Goal: Task Accomplishment & Management: Use online tool/utility

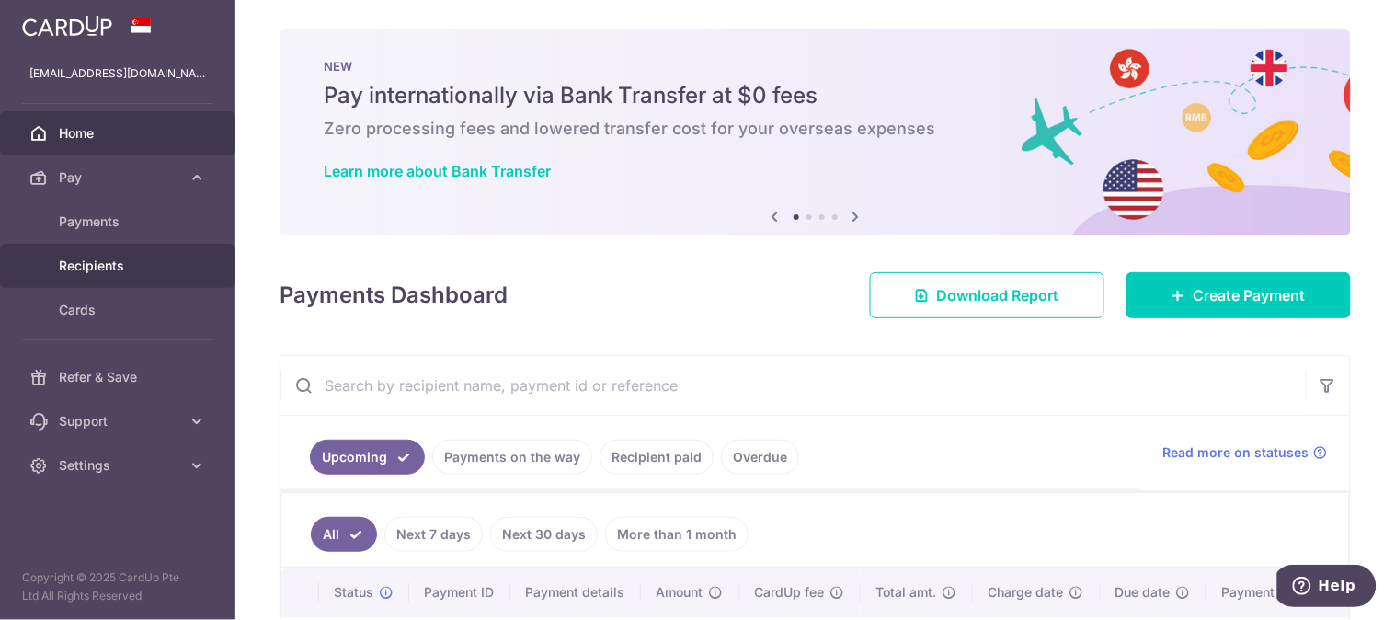
scroll to position [280, 0]
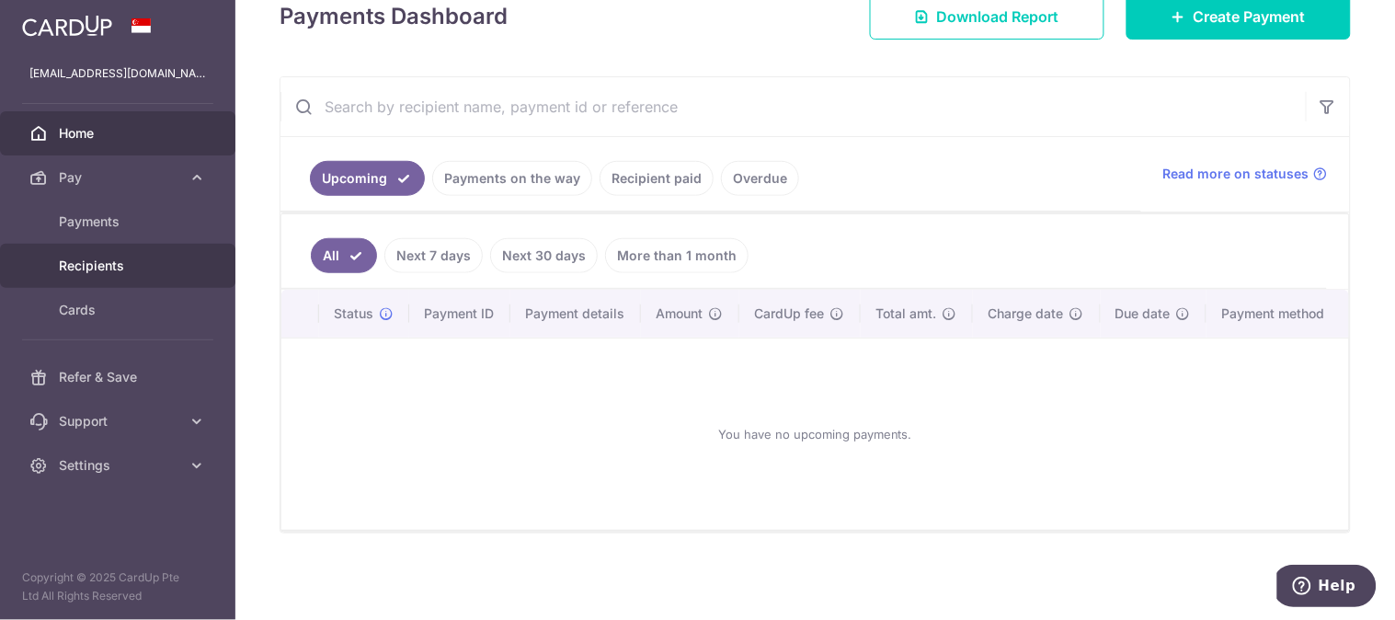
click at [112, 252] on link "Recipients" at bounding box center [117, 266] width 235 height 44
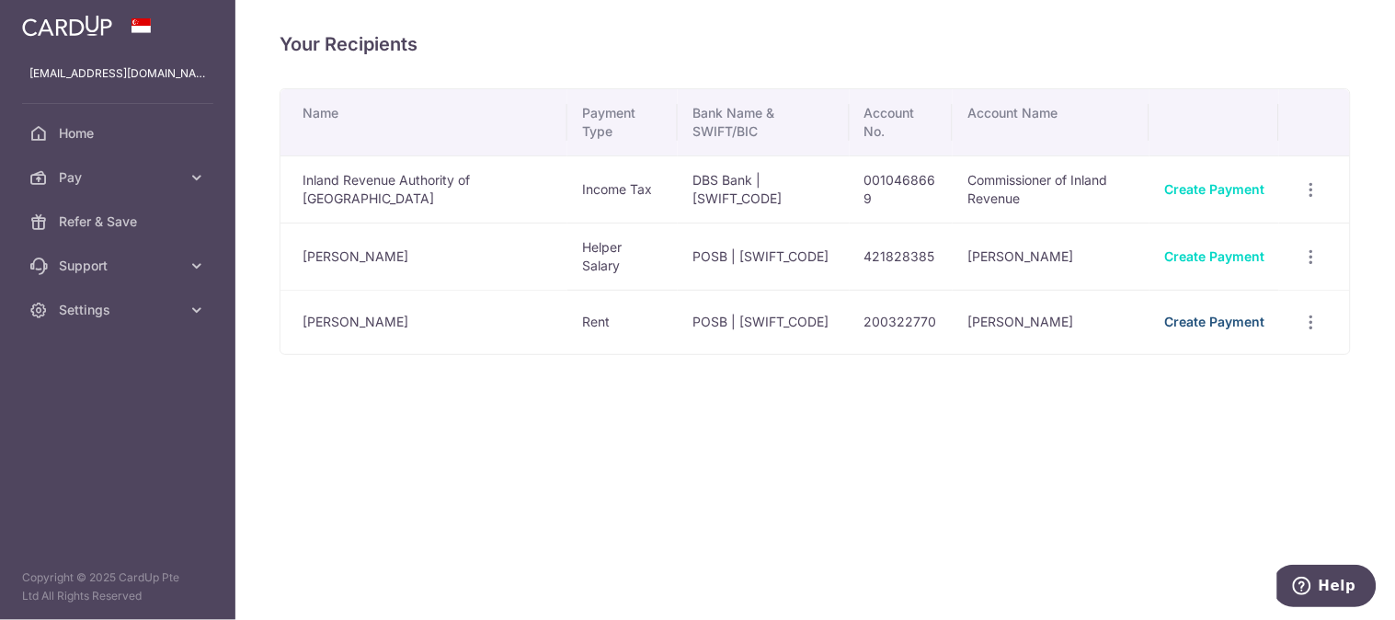
click at [1241, 314] on link "Create Payment" at bounding box center [1214, 322] width 100 height 16
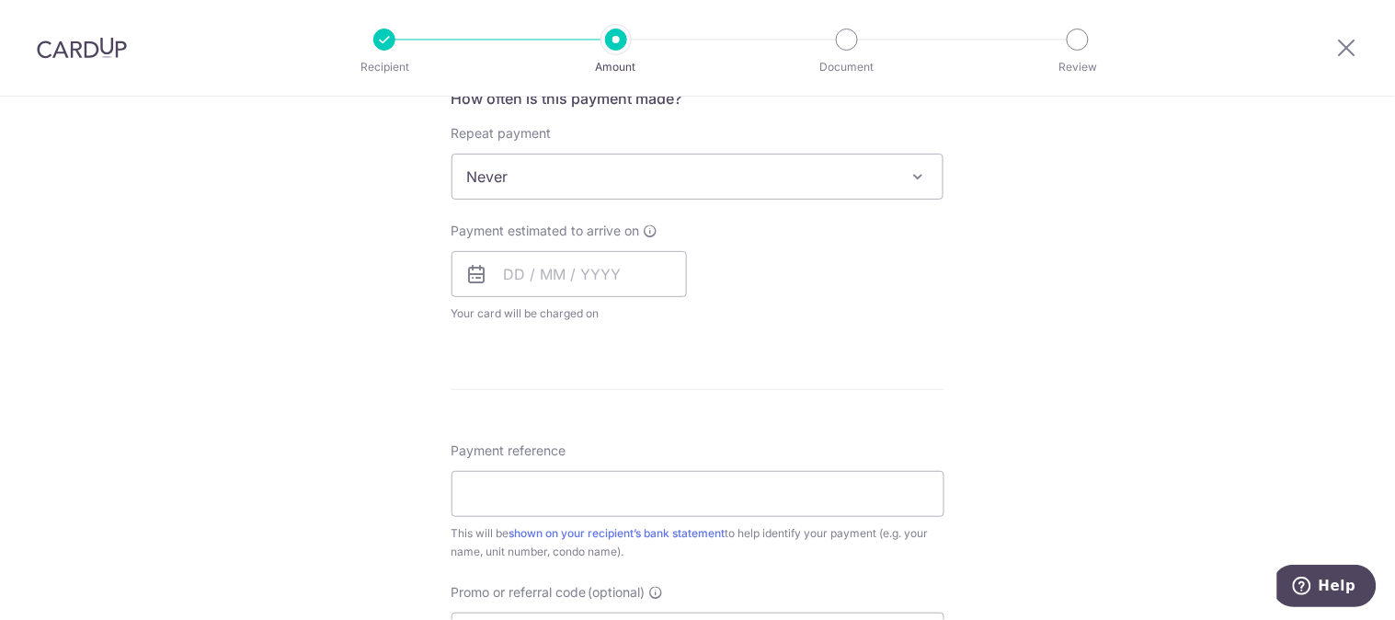
scroll to position [651, 0]
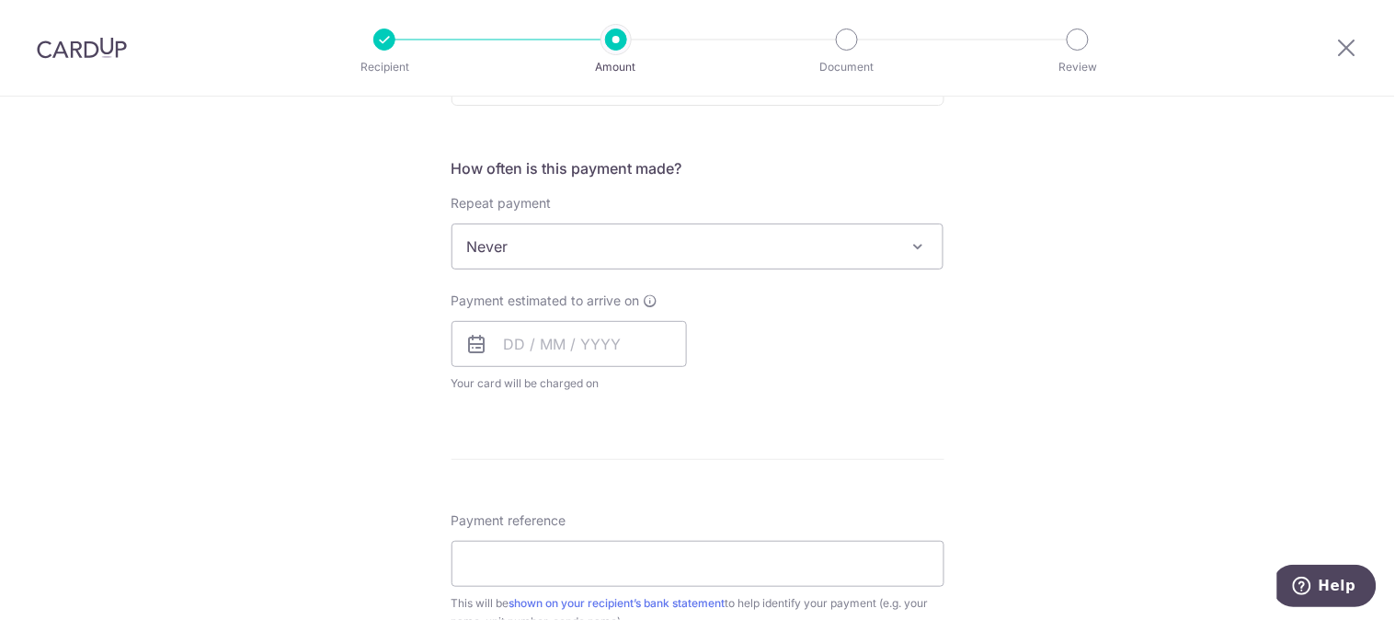
click at [886, 242] on span "Never" at bounding box center [697, 246] width 491 height 44
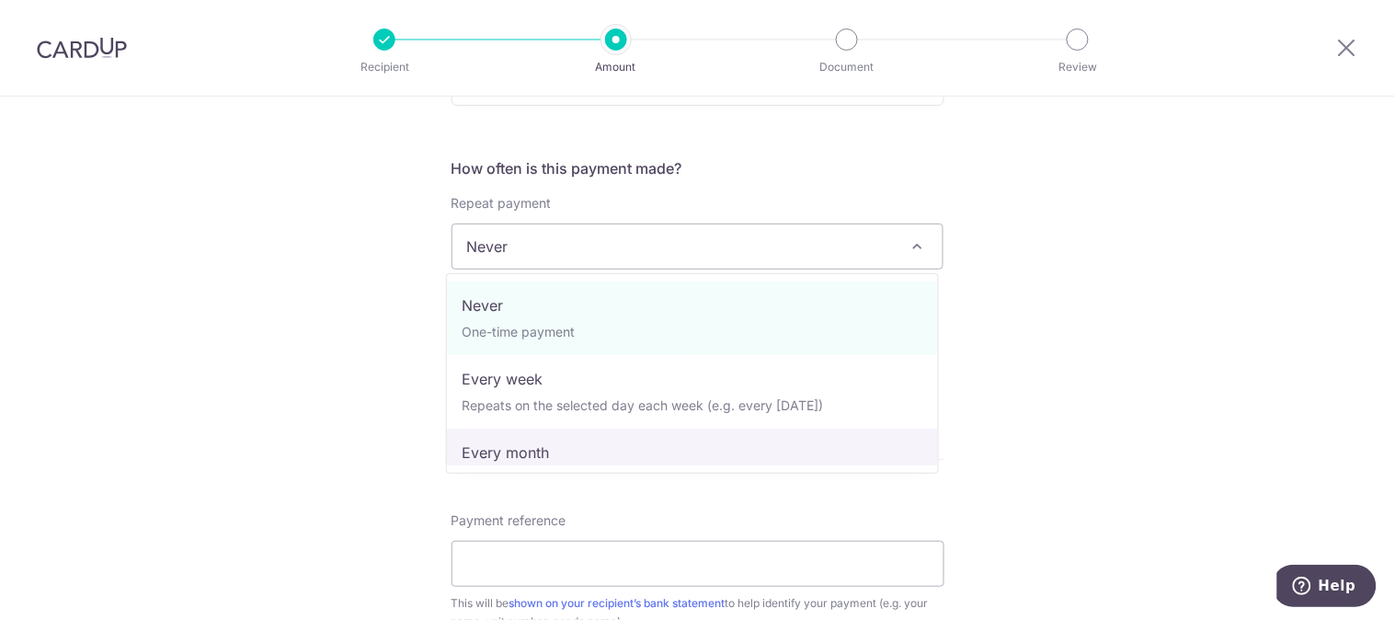
select select "3"
type input "21/09/2027"
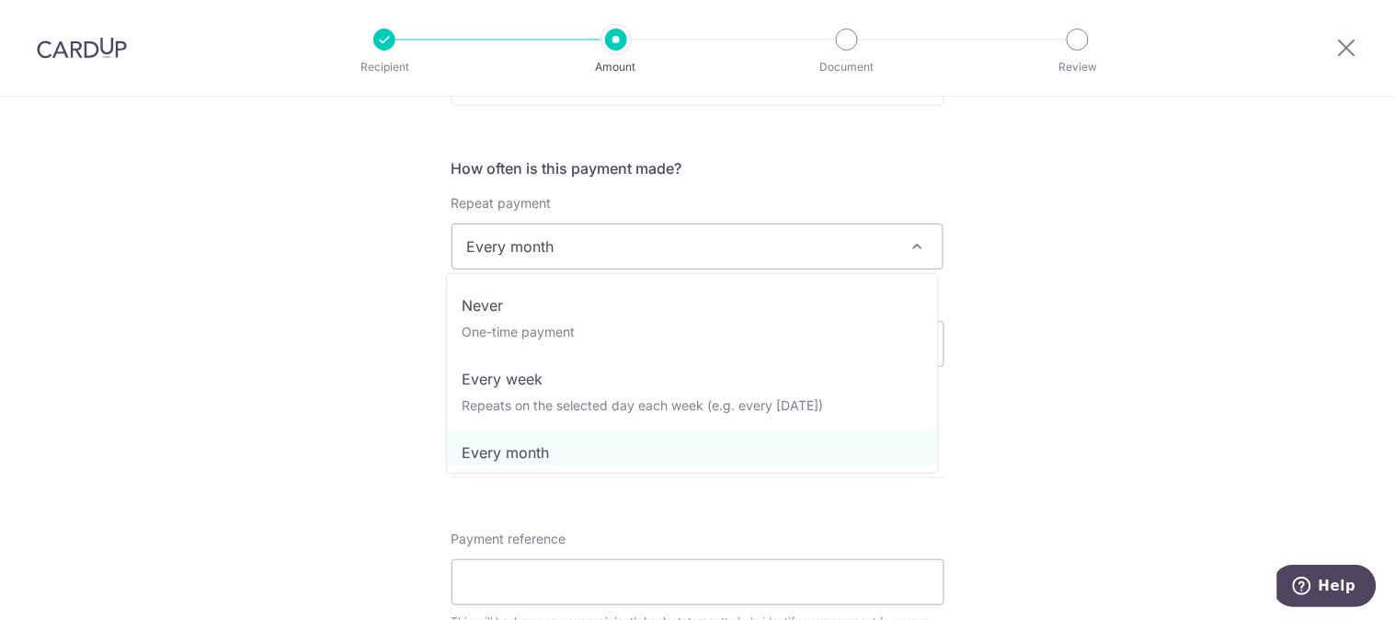
click at [804, 253] on span "Every month" at bounding box center [697, 246] width 491 height 44
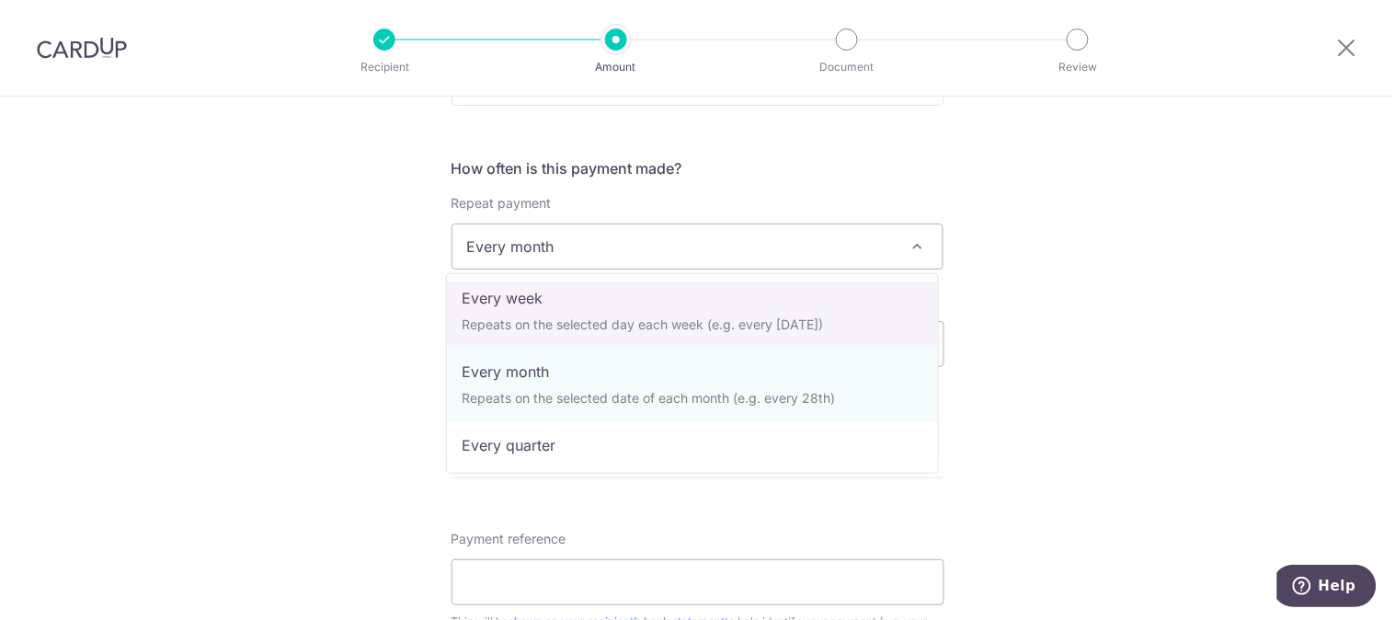
scroll to position [64, 0]
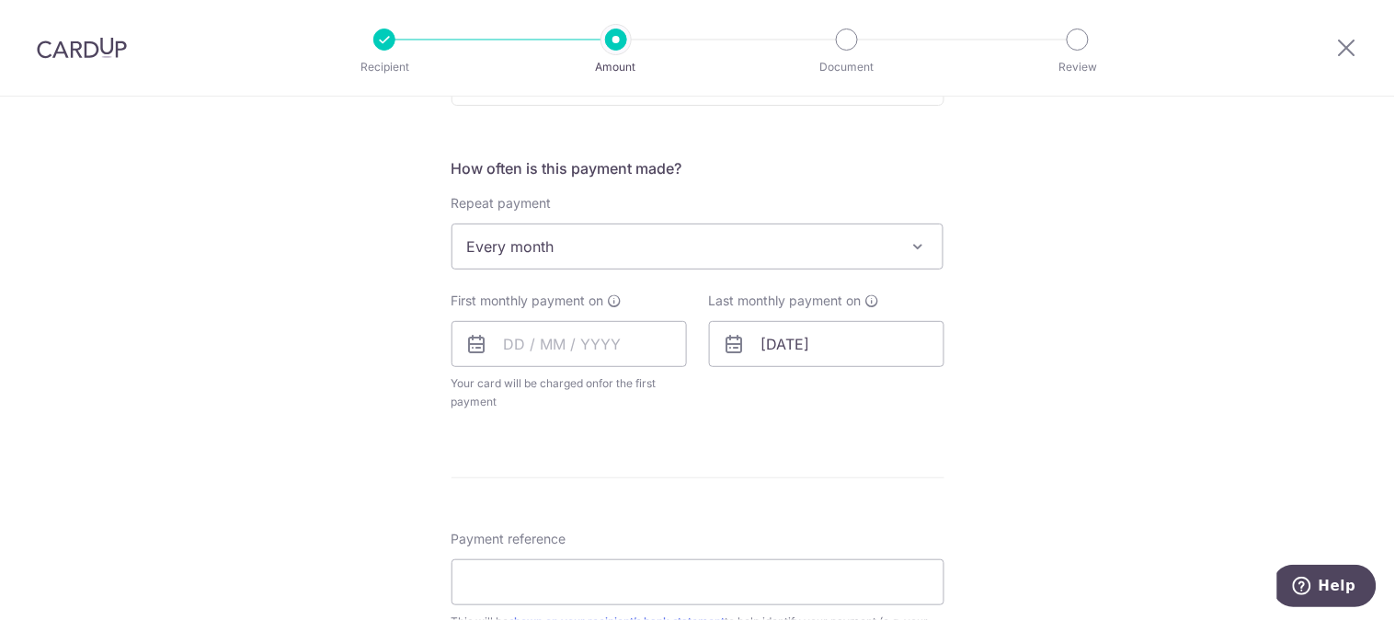
click at [1239, 335] on div "Tell us more about your payment Enter payment amount SGD Select Card Select opt…" at bounding box center [697, 286] width 1395 height 1682
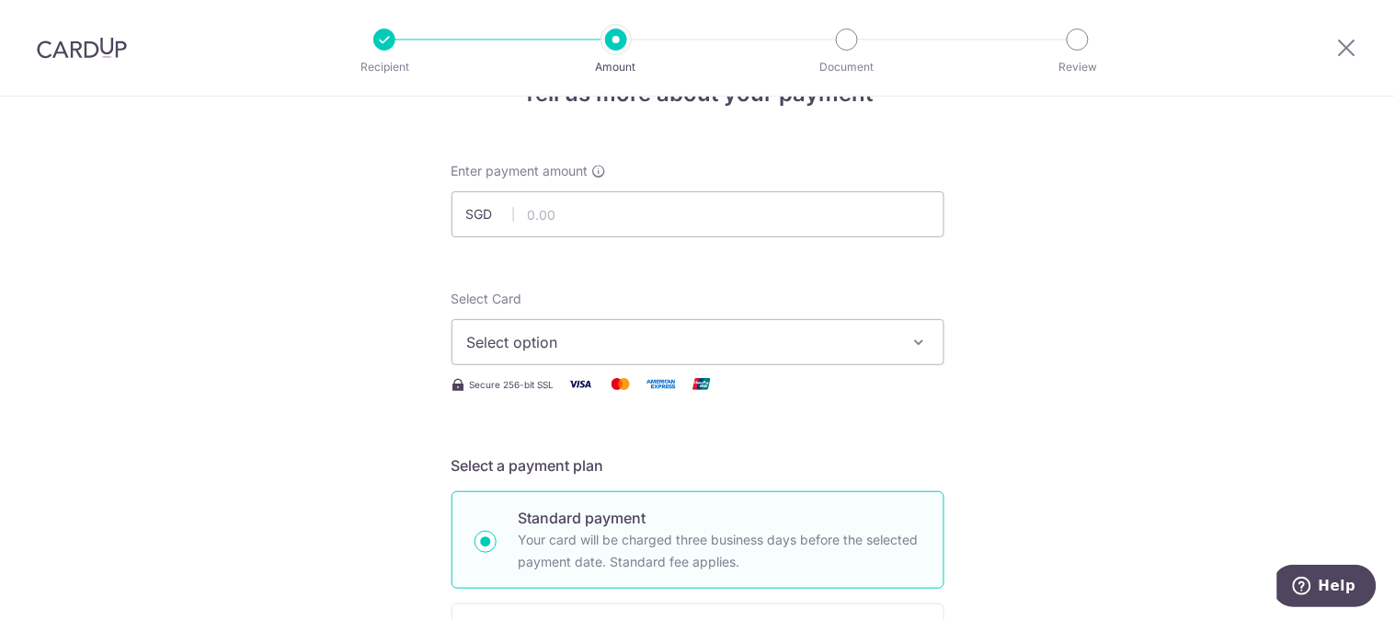
scroll to position [0, 0]
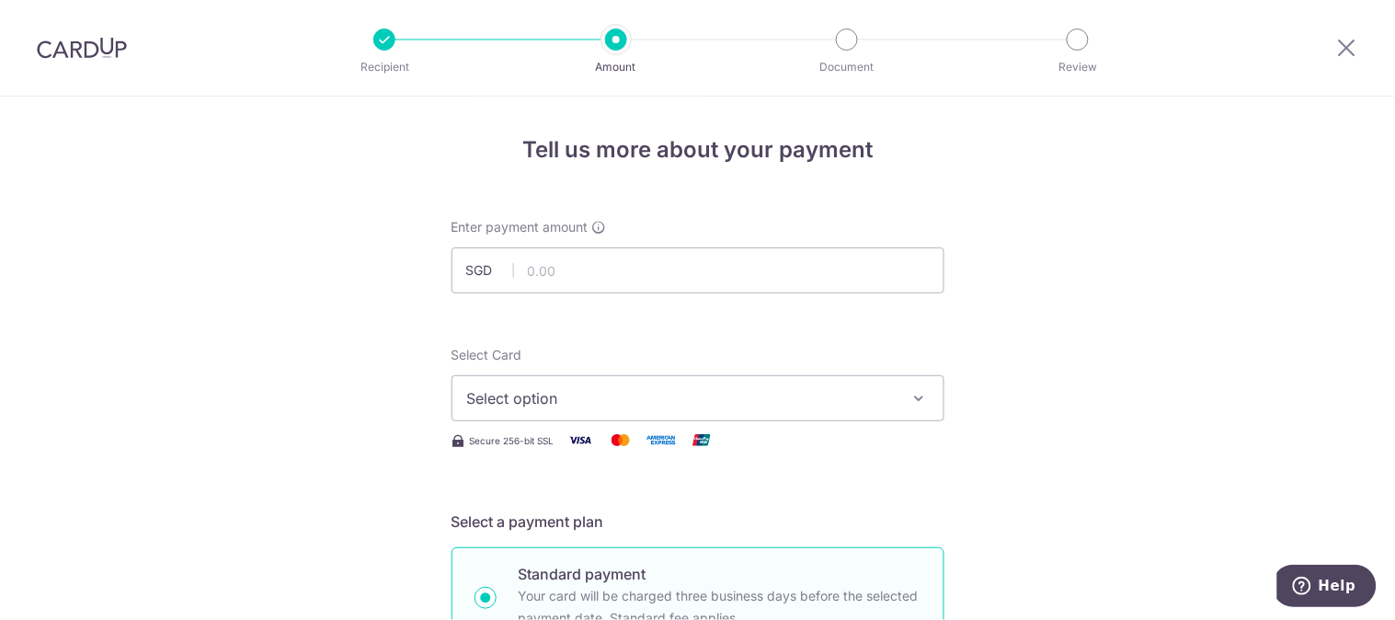
click at [885, 390] on span "Select option" at bounding box center [681, 398] width 429 height 22
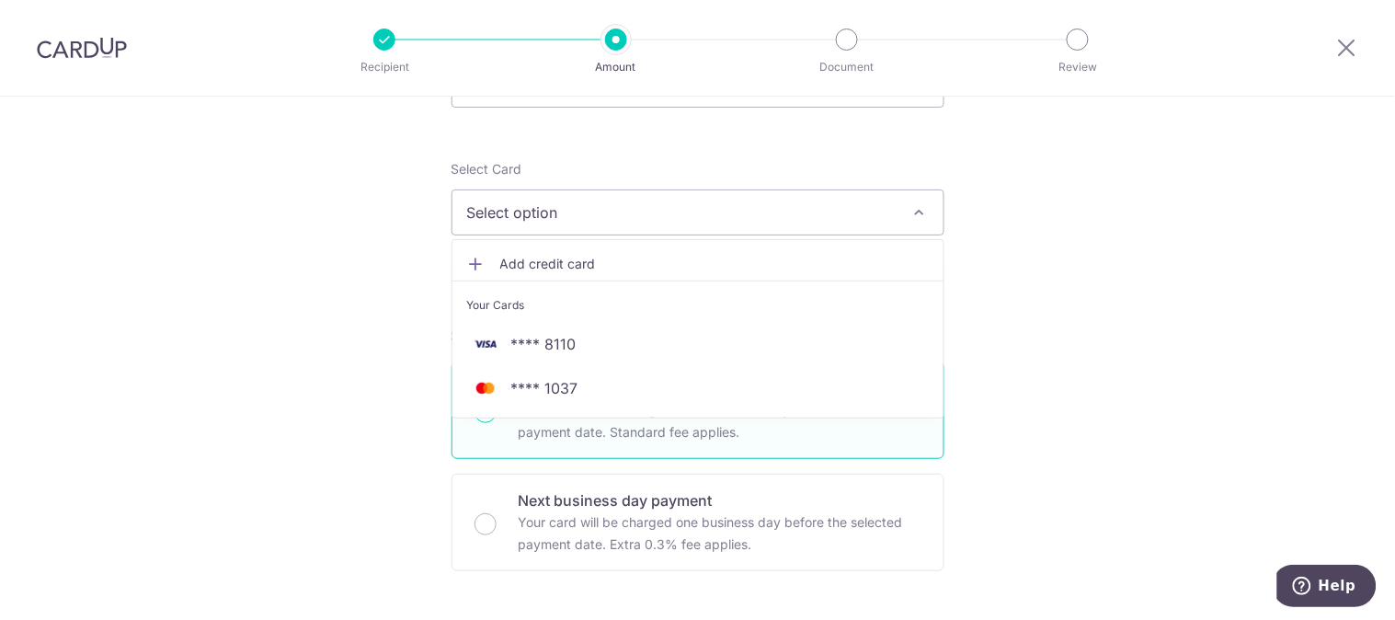
scroll to position [237, 0]
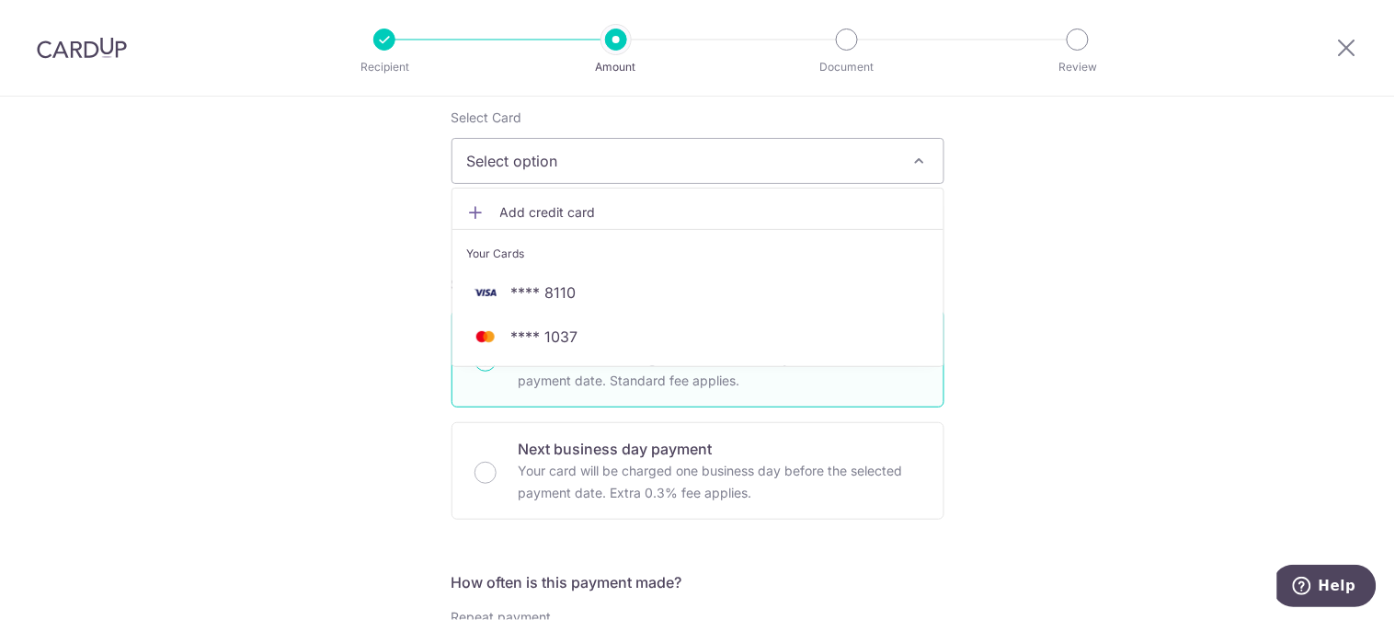
click at [508, 196] on link "Add credit card" at bounding box center [697, 212] width 491 height 33
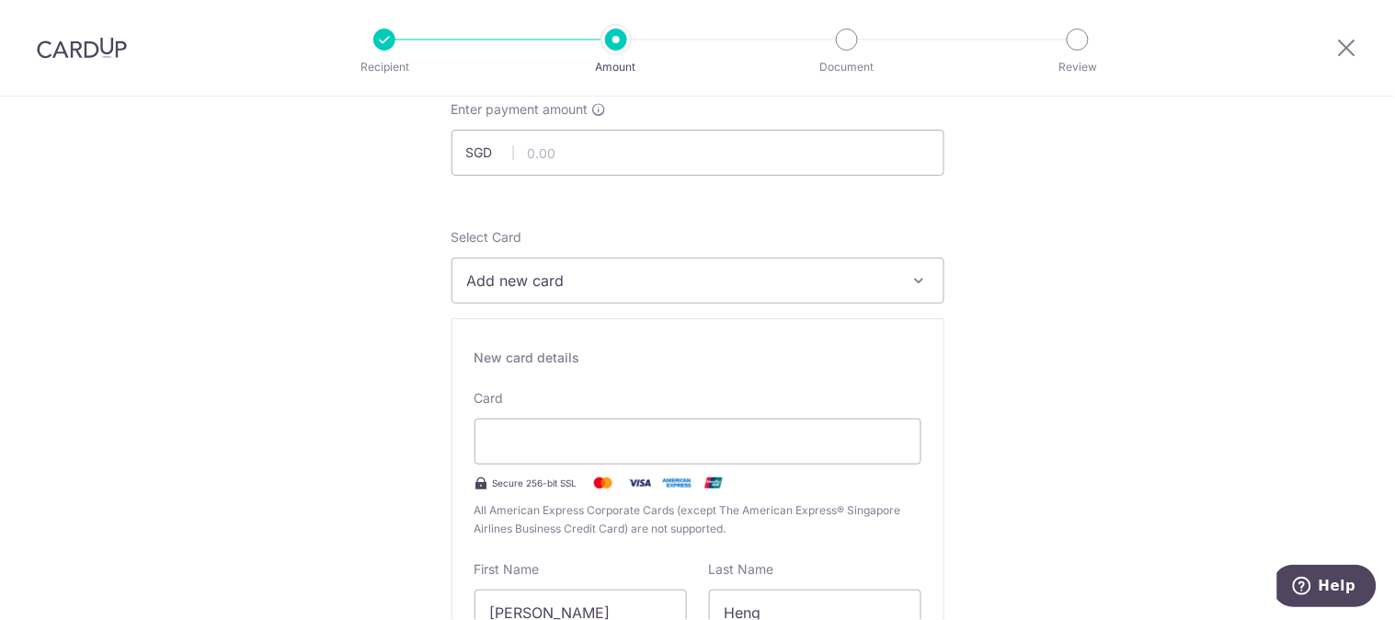
scroll to position [76, 0]
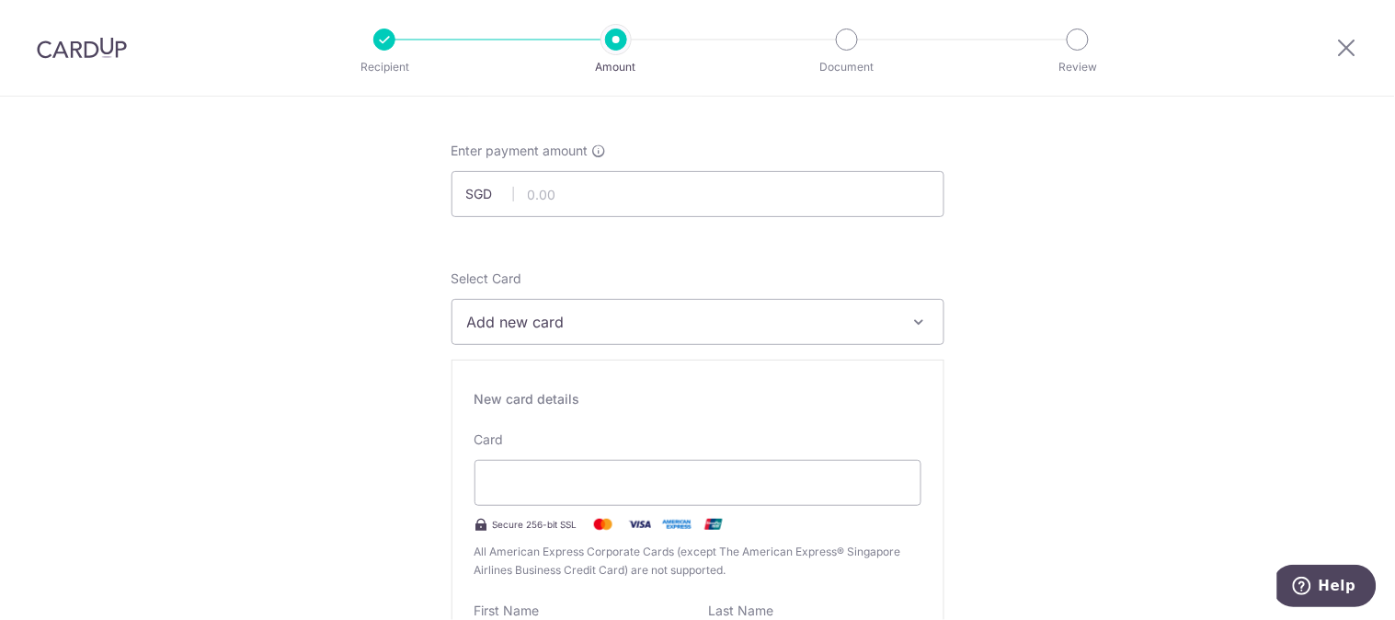
click at [902, 322] on button "Add new card" at bounding box center [698, 322] width 493 height 46
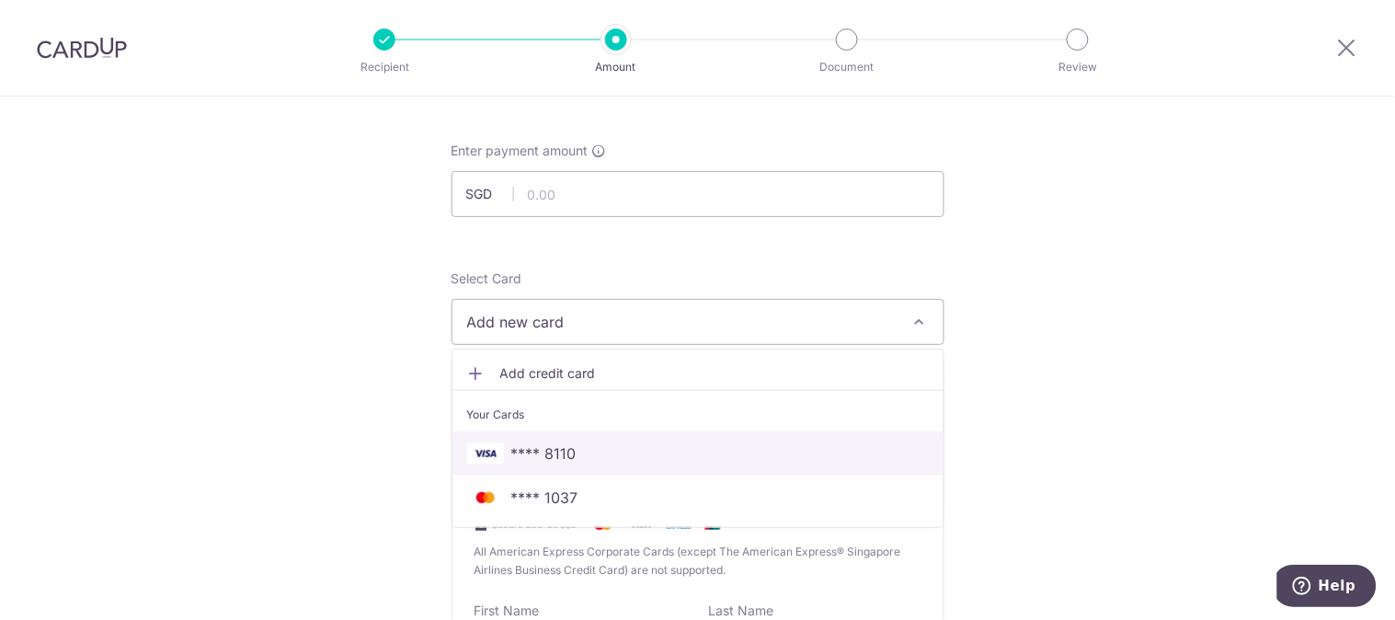
click at [559, 455] on span "**** 8110" at bounding box center [543, 453] width 65 height 22
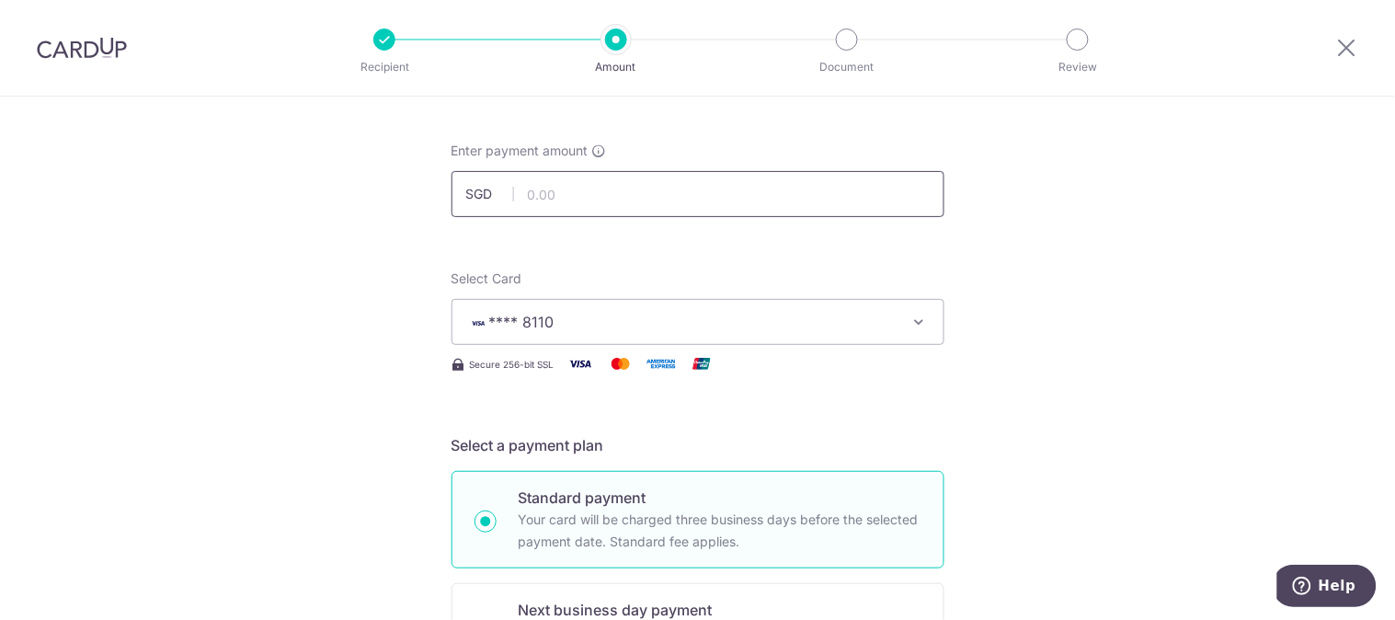
drag, startPoint x: 585, startPoint y: 185, endPoint x: 593, endPoint y: 176, distance: 12.4
click at [584, 184] on input "text" at bounding box center [698, 194] width 493 height 46
type input "3,600.00"
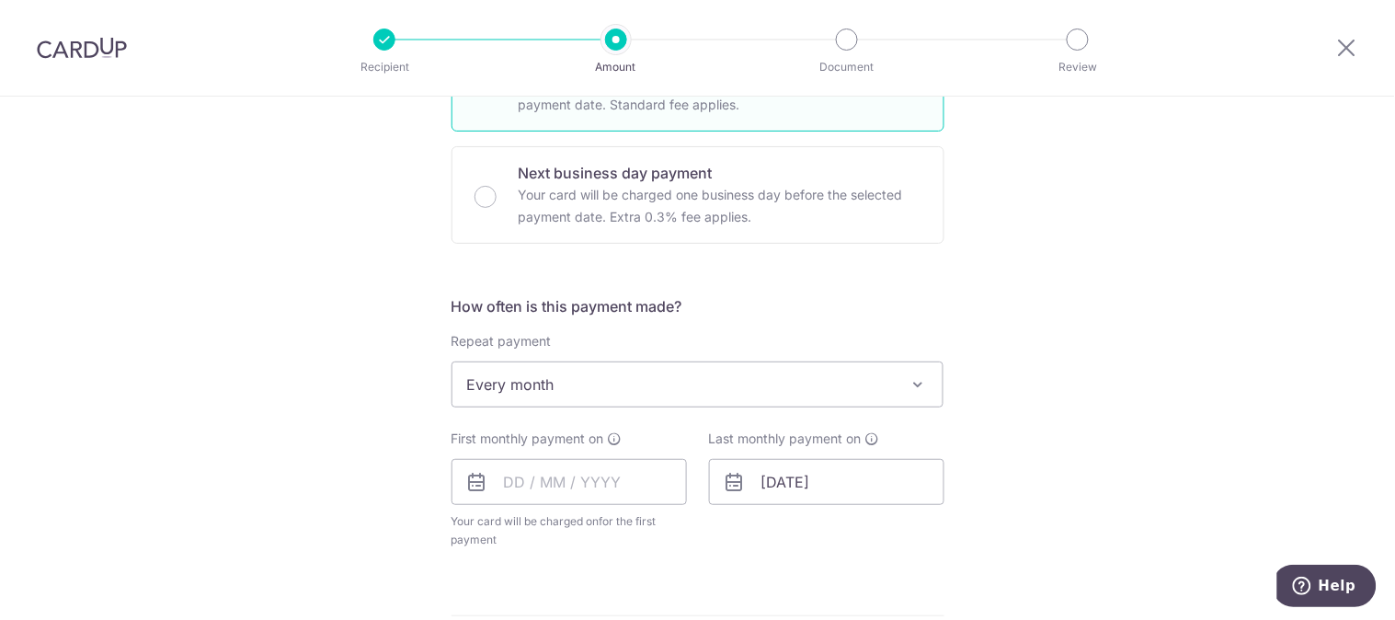
scroll to position [532, 0]
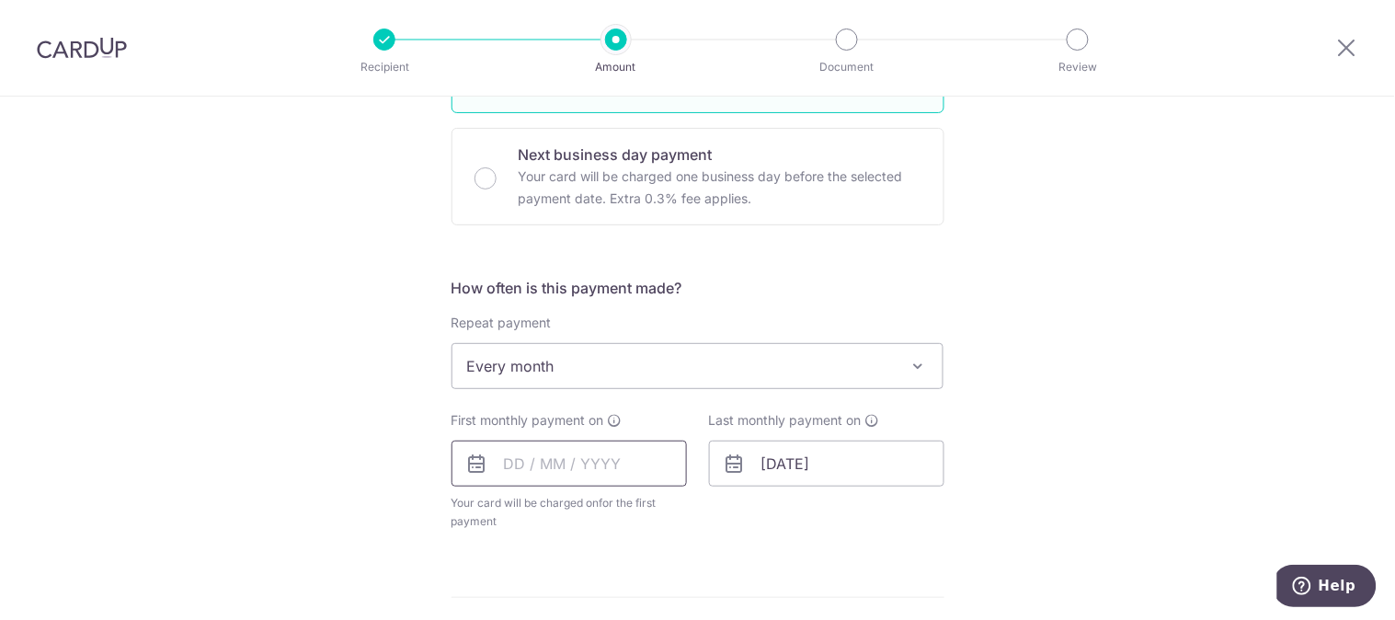
click at [546, 452] on input "text" at bounding box center [569, 463] width 235 height 46
click at [977, 508] on div "Tell us more about your payment Enter payment amount SGD 3,600.00 3600.00 Selec…" at bounding box center [697, 406] width 1395 height 1682
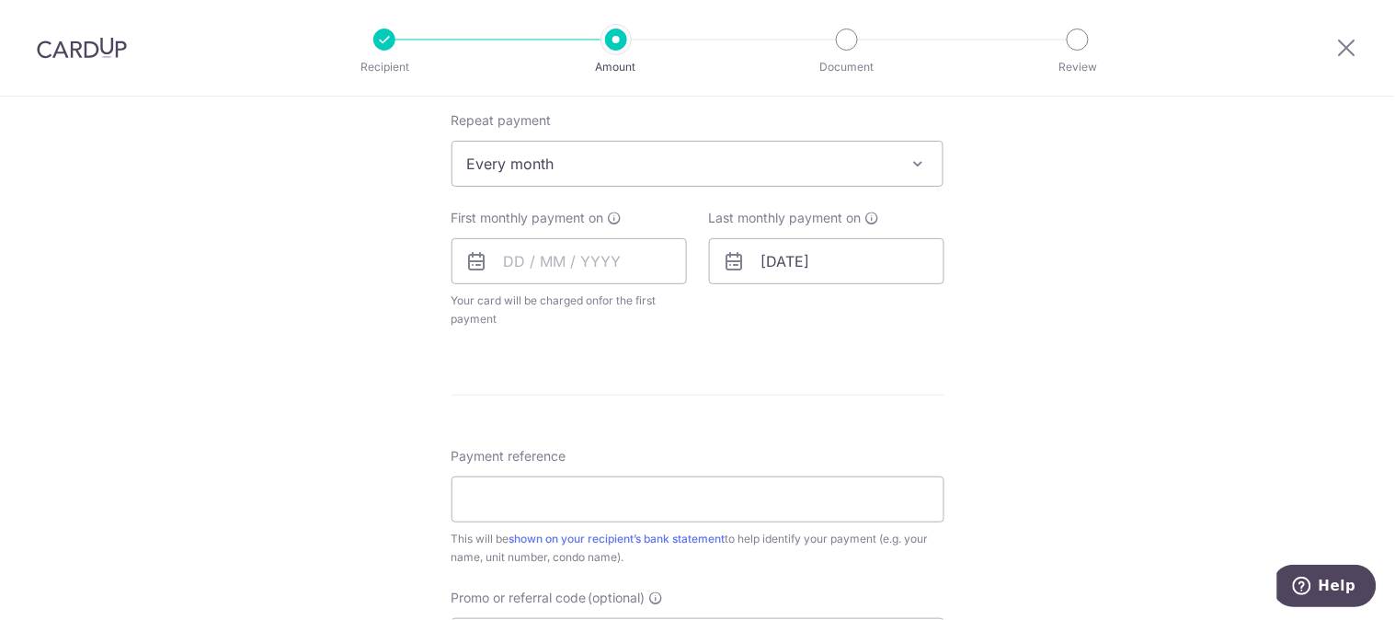
scroll to position [817, 0]
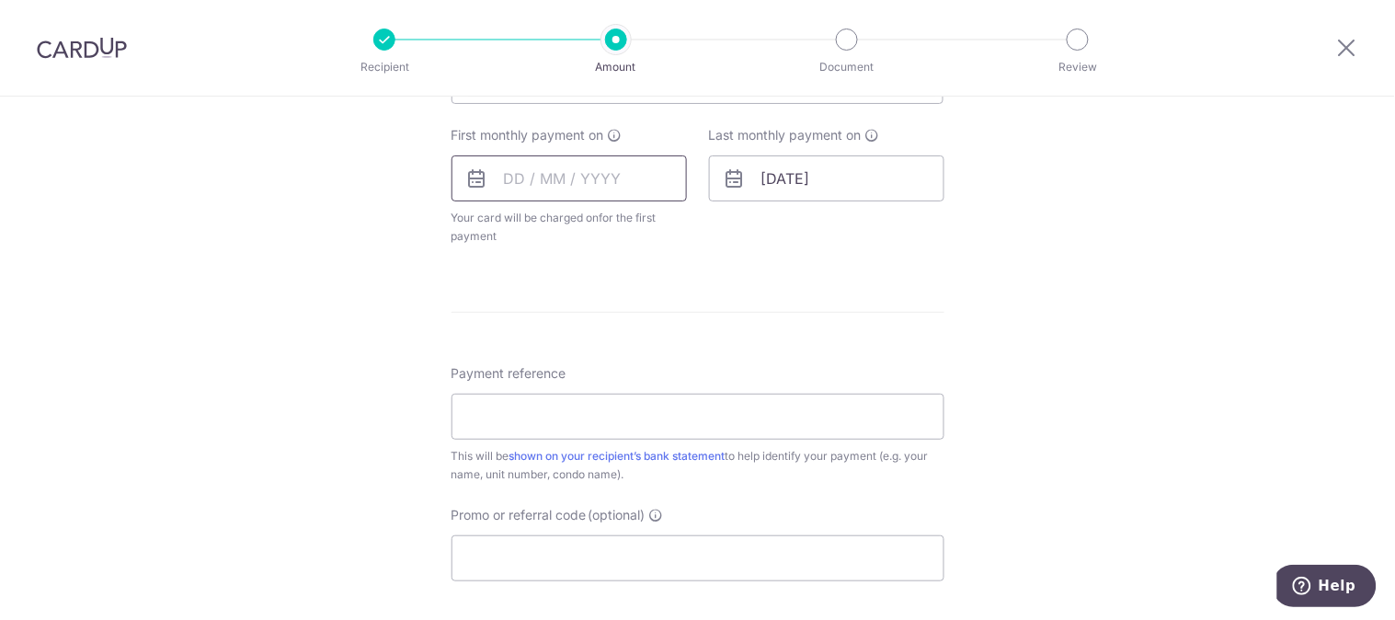
click at [532, 171] on input "text" at bounding box center [569, 178] width 235 height 46
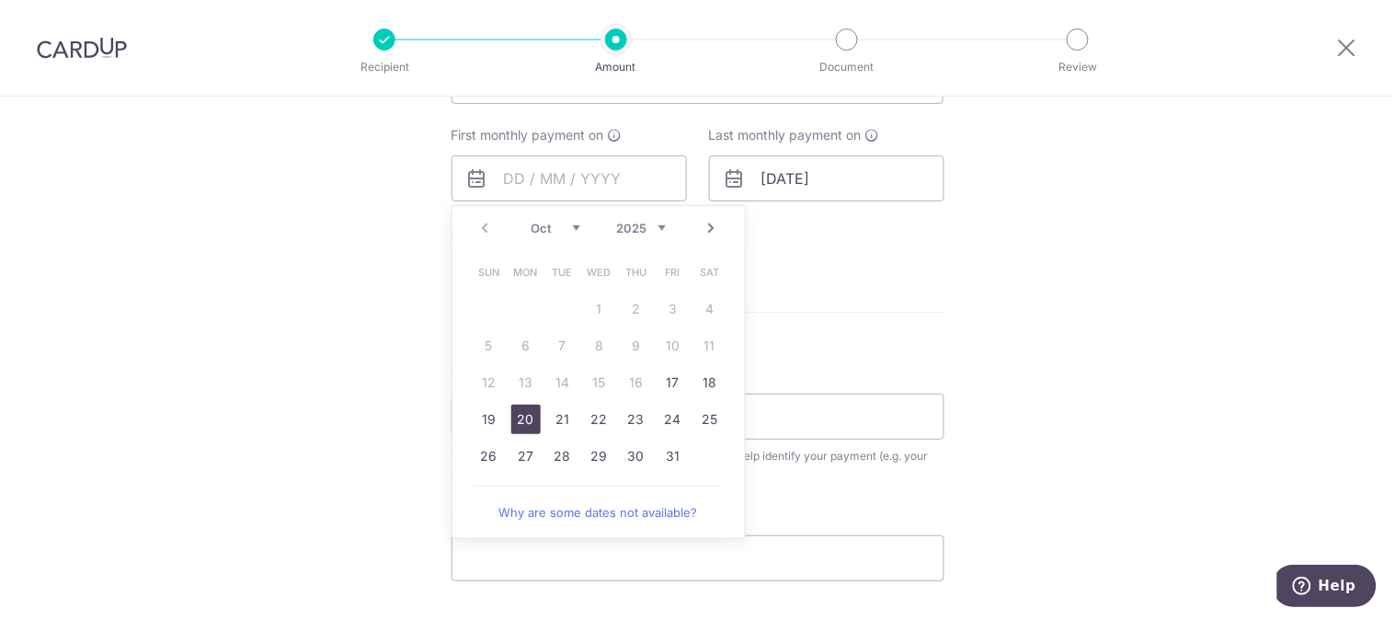
click at [519, 417] on link "20" at bounding box center [525, 419] width 29 height 29
type input "[DATE]"
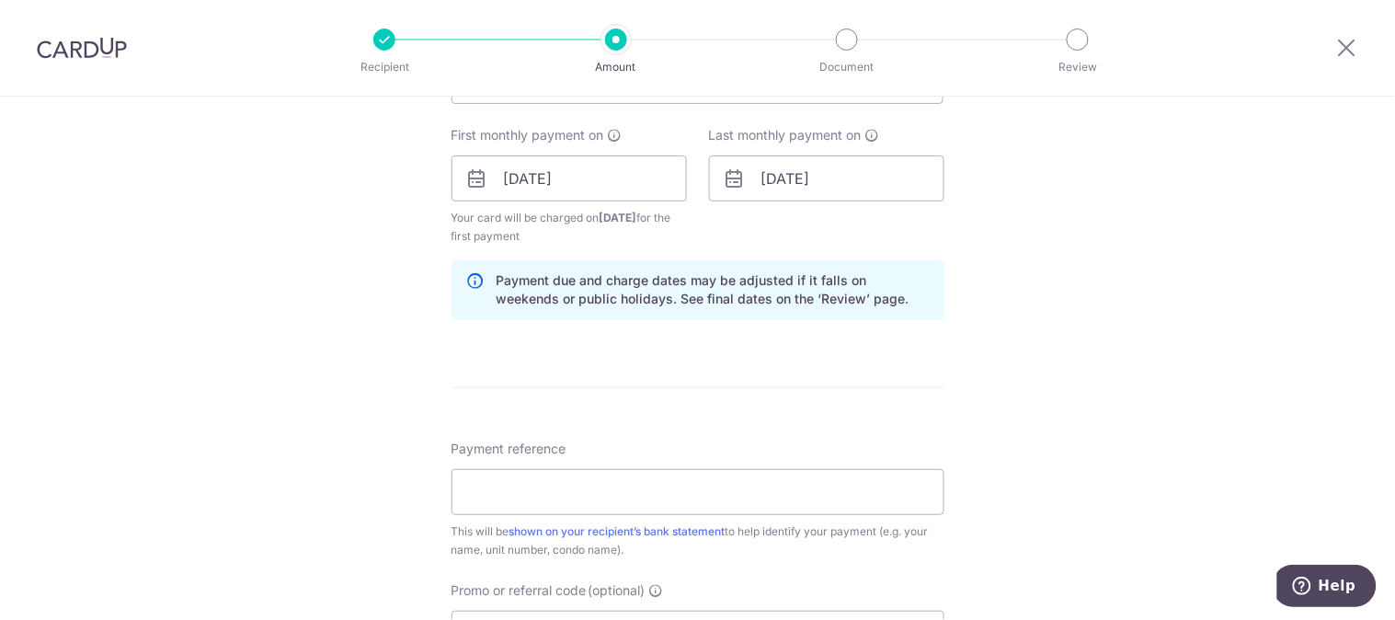
click at [1024, 304] on div "Tell us more about your payment Enter payment amount SGD 3,600.00 3600.00 Selec…" at bounding box center [697, 158] width 1395 height 1757
click at [599, 172] on input "[DATE]" at bounding box center [569, 178] width 235 height 46
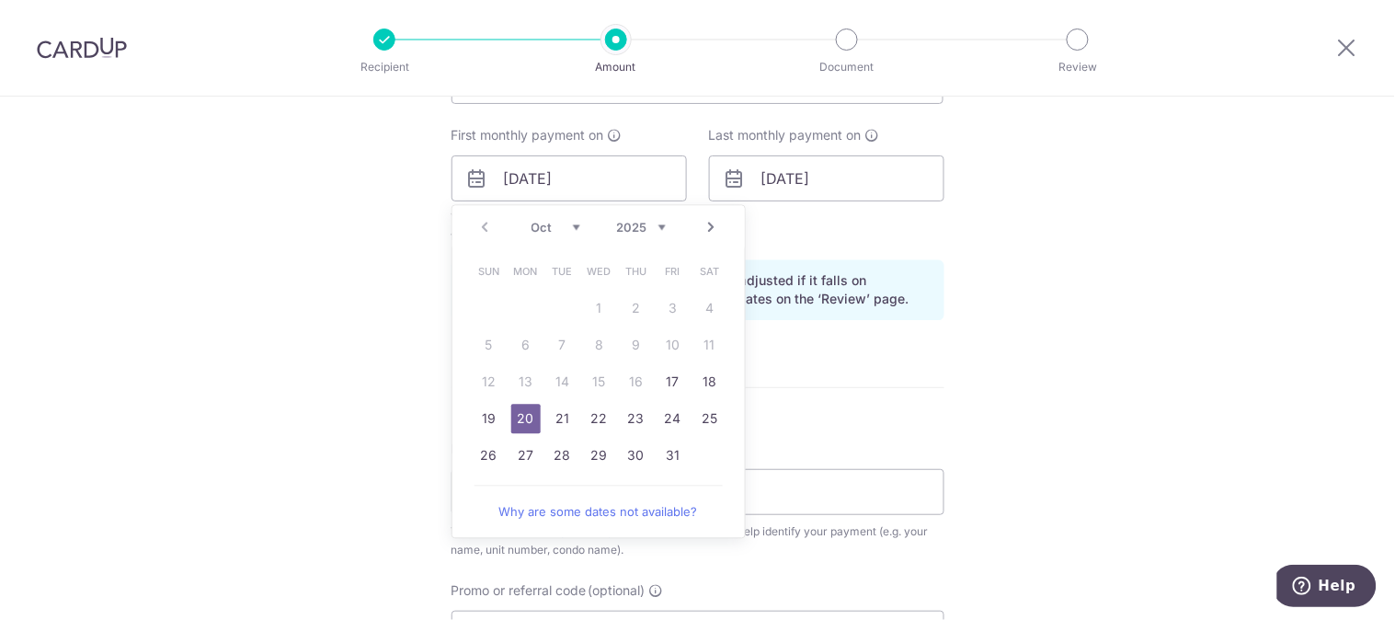
click at [516, 412] on link "20" at bounding box center [525, 419] width 29 height 29
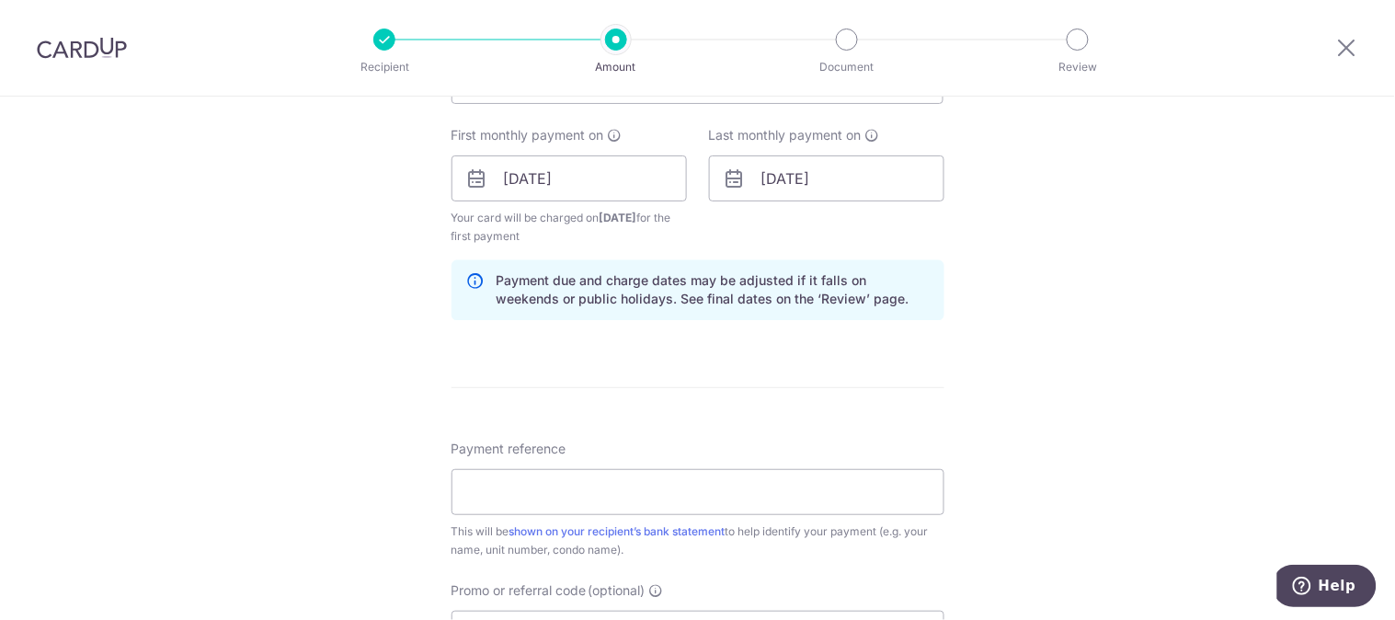
click at [1024, 318] on div "Tell us more about your payment Enter payment amount SGD 3,600.00 3600.00 Selec…" at bounding box center [697, 158] width 1395 height 1757
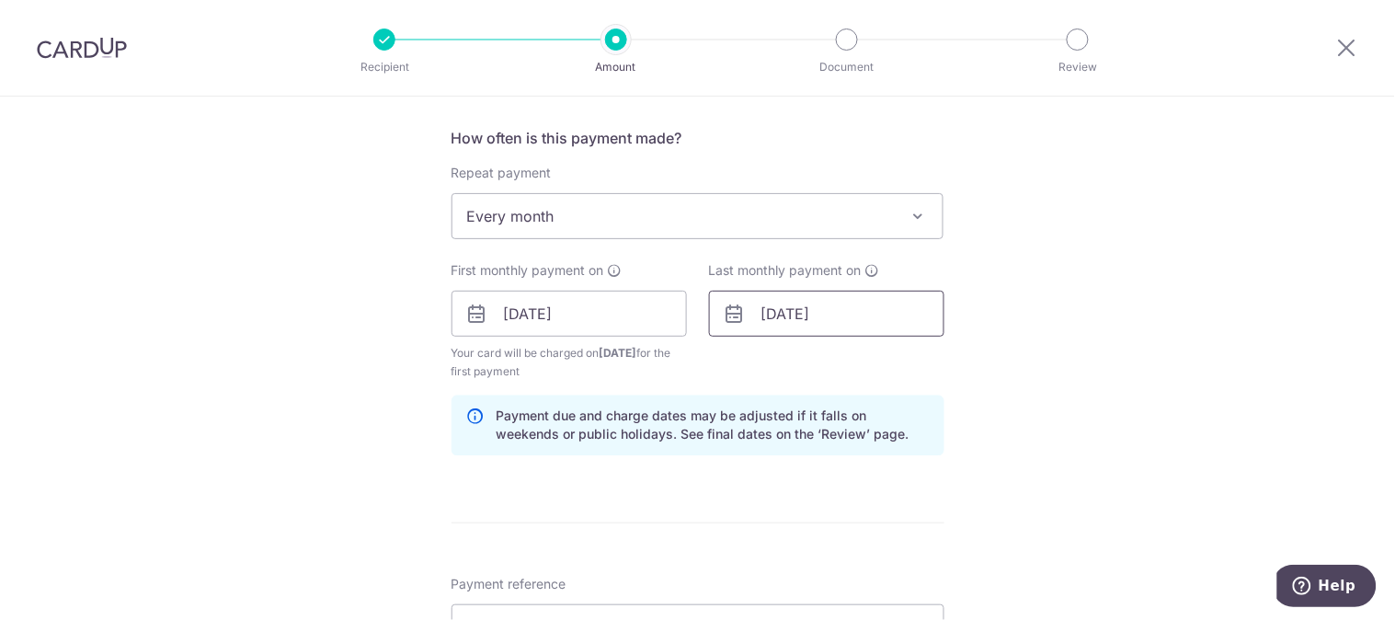
scroll to position [609, 0]
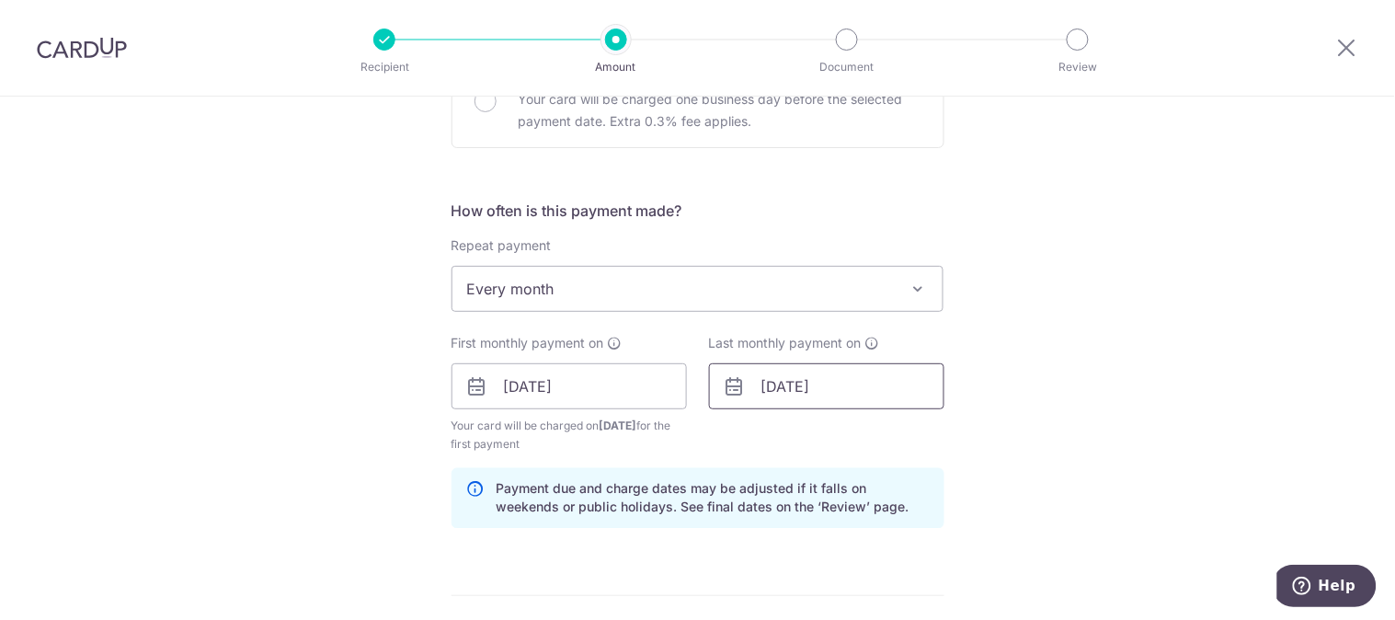
click at [852, 392] on input "21/09/2027" at bounding box center [826, 386] width 235 height 46
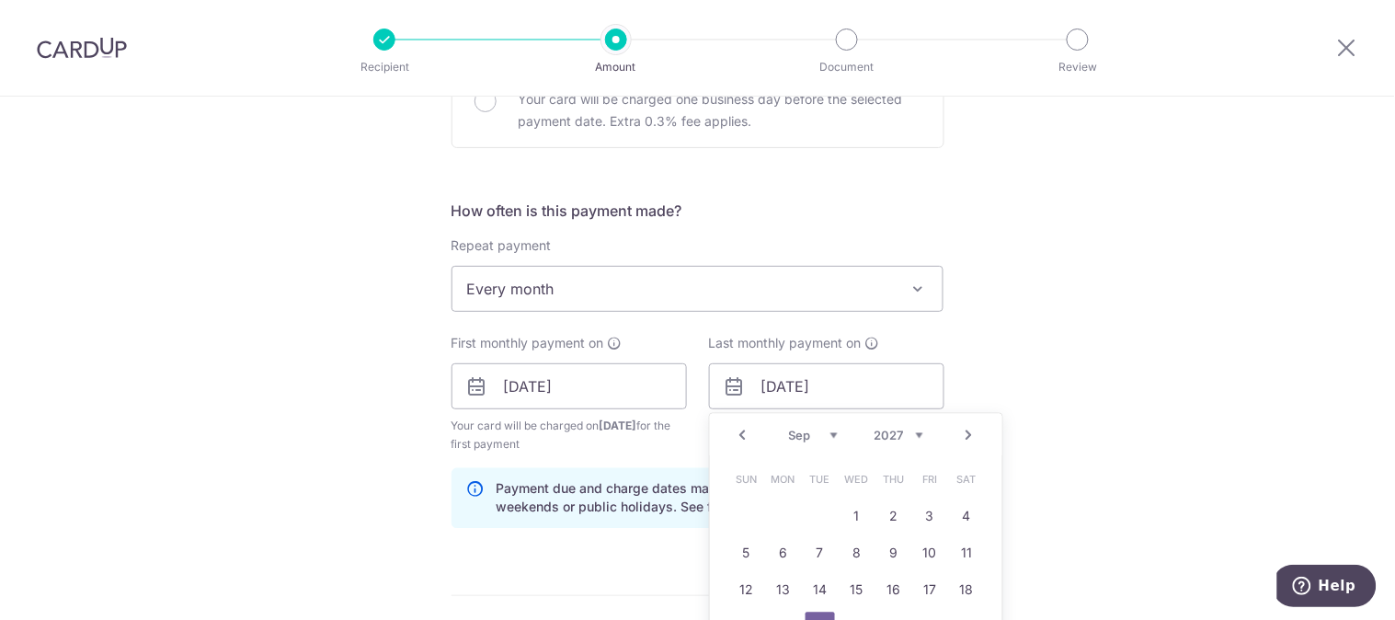
click at [924, 432] on div "Prev Next Jan Feb Mar Apr May Jun Jul Aug Sep Oct Nov Dec 2025 2026 2027 2028 2…" at bounding box center [856, 436] width 292 height 44
click at [892, 427] on div "Prev Next Jan Feb Mar Apr May Jun Jul Aug Sep Oct Nov Dec 2025 2026 2027 2028 2…" at bounding box center [856, 436] width 292 height 44
click at [910, 442] on select "2025 2026 2027 2028 2029 2030 2031 2032 2033 2034 2035" at bounding box center [899, 436] width 49 height 15
click at [804, 442] on select "Jan Feb Mar Apr May Jun Jul Aug Sep Oct Nov Dec" at bounding box center [813, 436] width 49 height 15
click at [1115, 370] on div "Tell us more about your payment Enter payment amount SGD 3,600.00 3600.00 Selec…" at bounding box center [697, 366] width 1395 height 1757
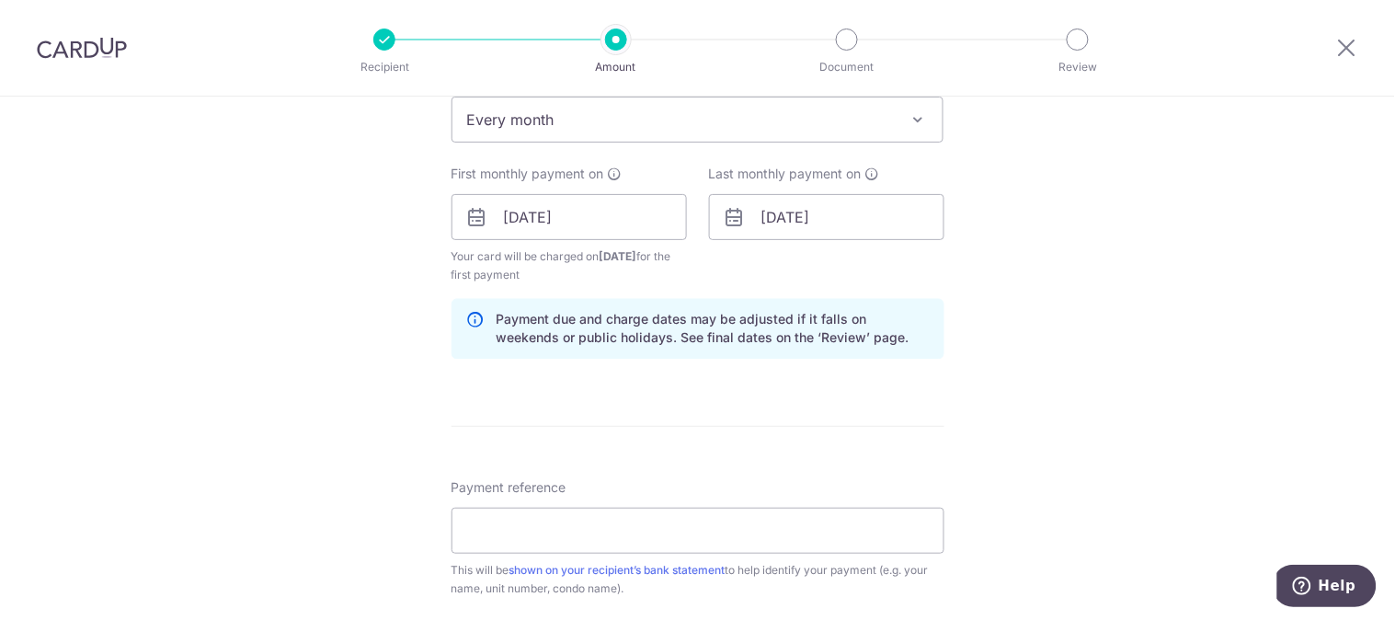
scroll to position [856, 0]
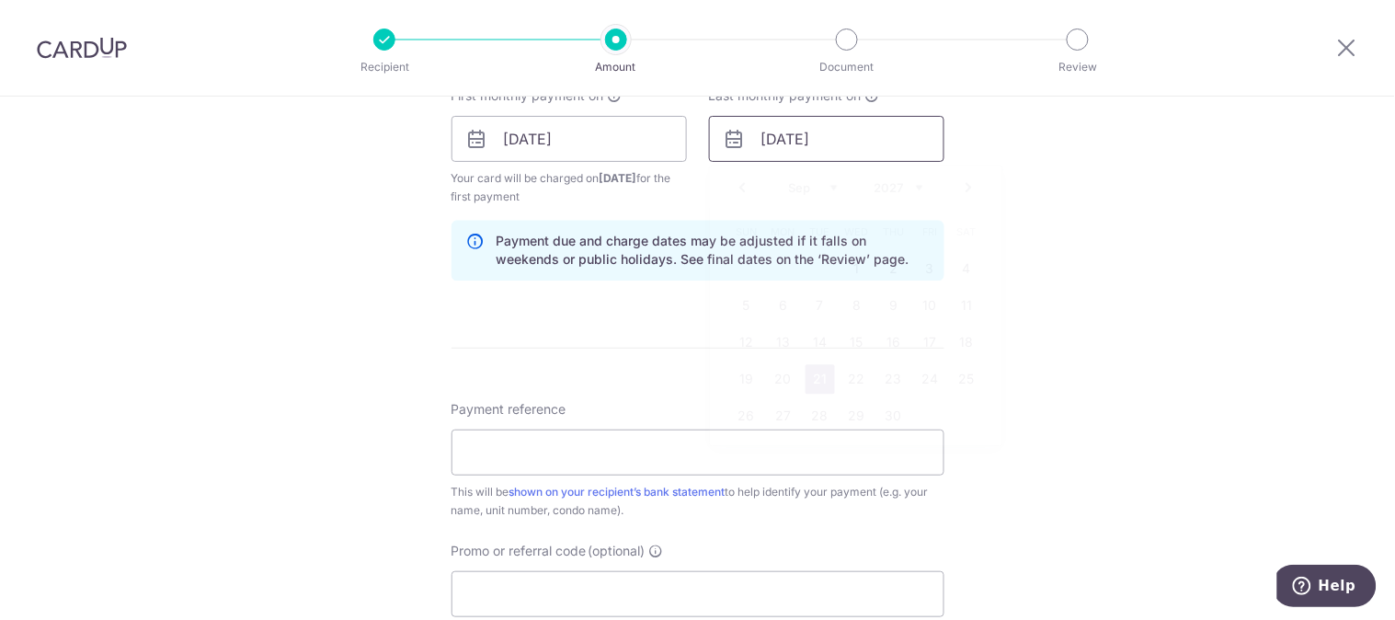
click at [788, 145] on input "21/09/2027" at bounding box center [826, 139] width 235 height 46
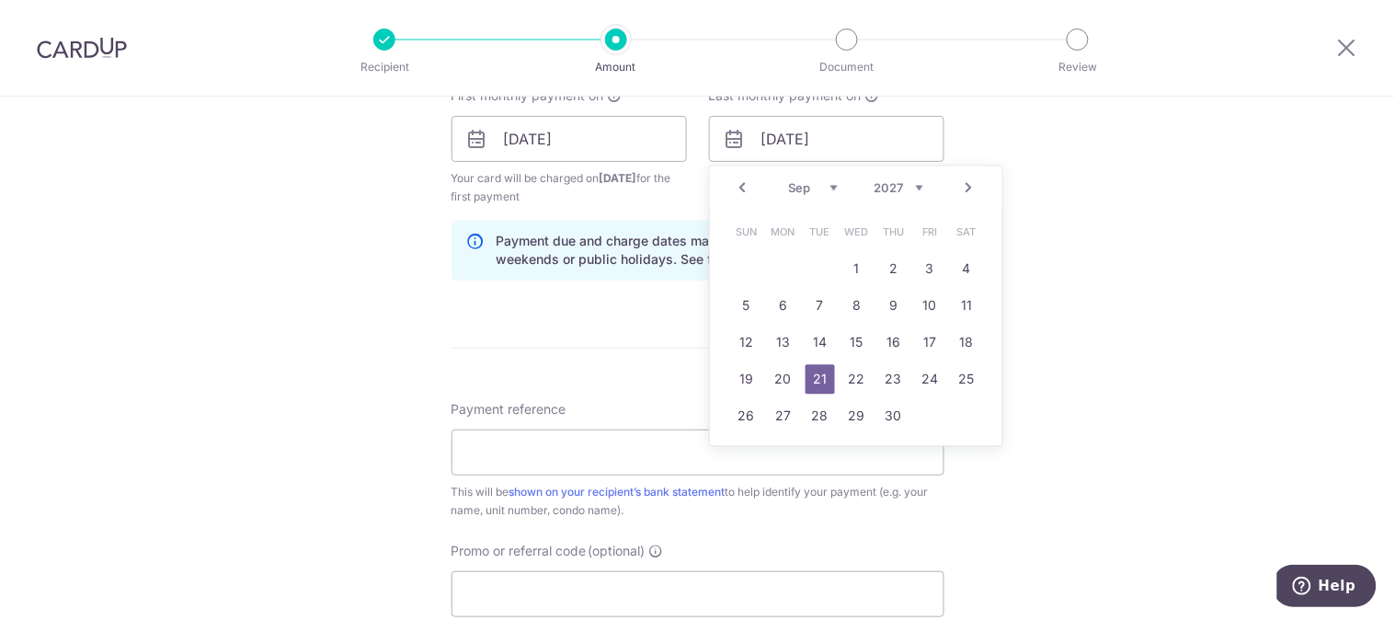
drag, startPoint x: 894, startPoint y: 198, endPoint x: 884, endPoint y: 196, distance: 10.3
click at [894, 197] on div "Prev Next Jan Feb Mar Apr May Jun Jul Aug Sep Oct Nov Dec 2025 2026 2027 2028 2…" at bounding box center [856, 188] width 292 height 44
click at [908, 181] on select "2025 2026 2027 2028 2029 2030 2031 2032 2033 2034 2035" at bounding box center [899, 188] width 49 height 15
click at [795, 188] on select "Jan Feb Mar Apr May Jun Jul Aug Sep Oct Nov Dec" at bounding box center [813, 188] width 49 height 15
click at [815, 384] on link "20" at bounding box center [820, 379] width 29 height 29
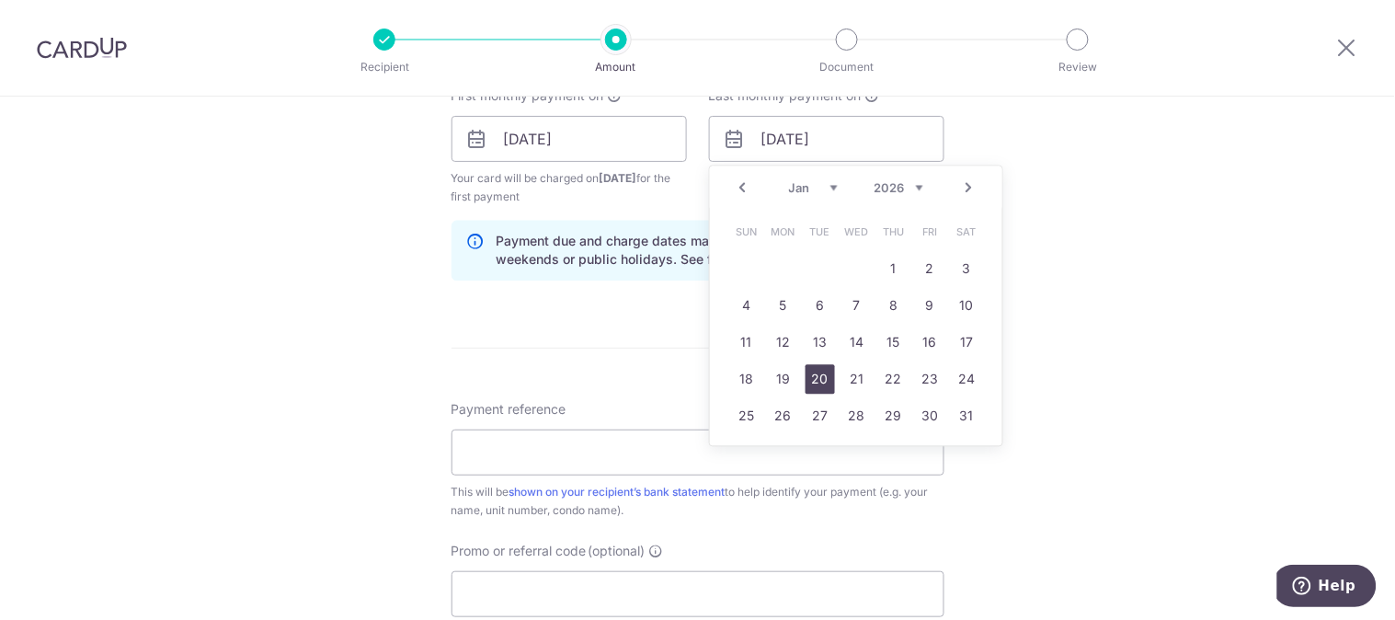
type input "[DATE]"
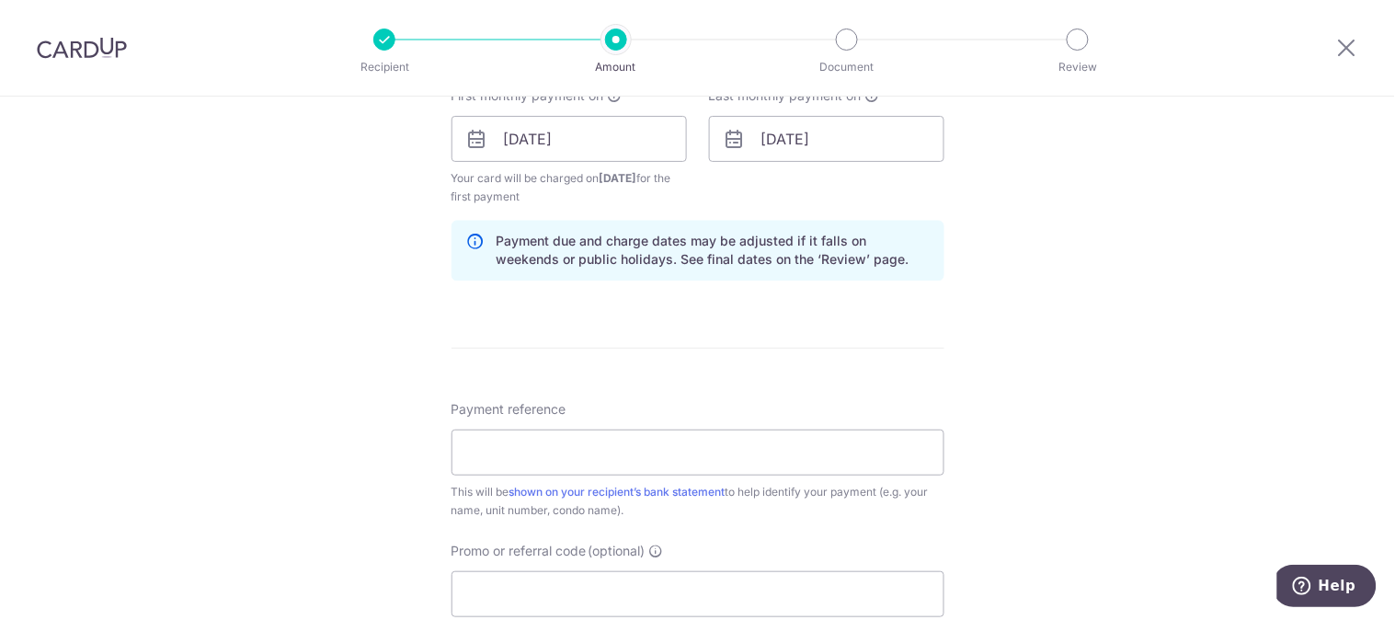
click at [1138, 326] on div "Tell us more about your payment Enter payment amount SGD 3,600.00 3600.00 Selec…" at bounding box center [697, 118] width 1395 height 1757
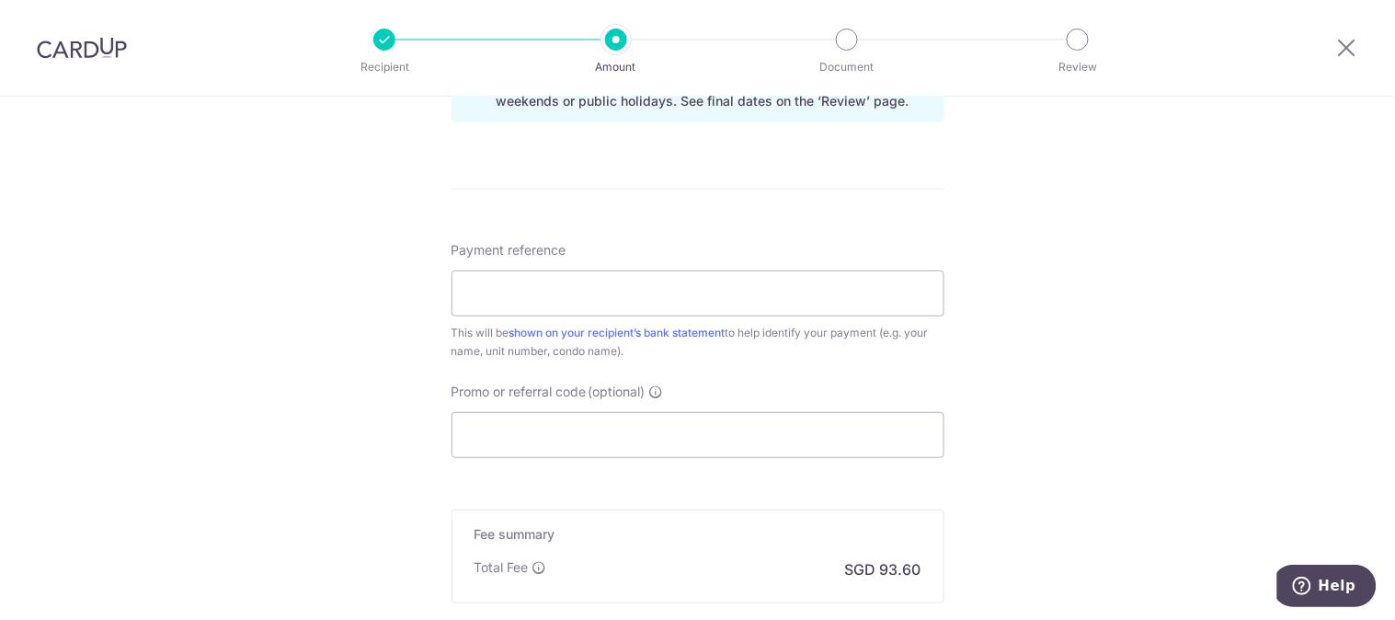
scroll to position [1039, 0]
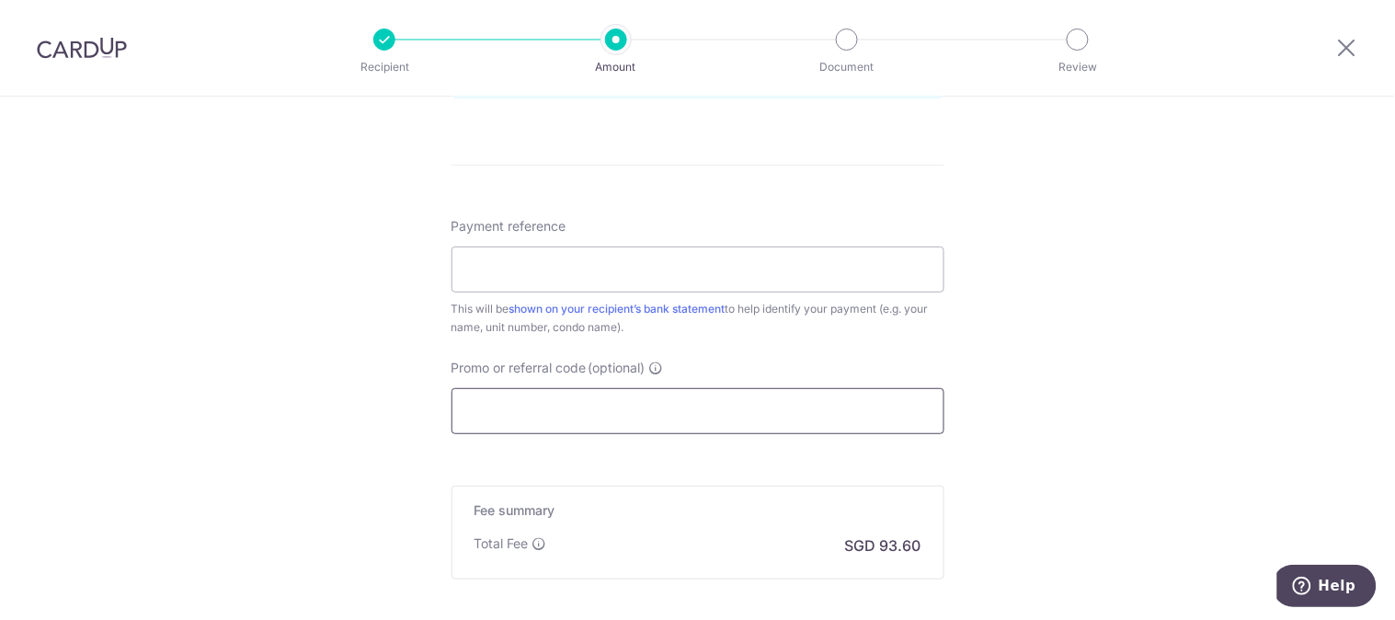
click at [533, 409] on input "Promo or referral code (optional)" at bounding box center [698, 411] width 493 height 46
paste input "SAVERENT179"
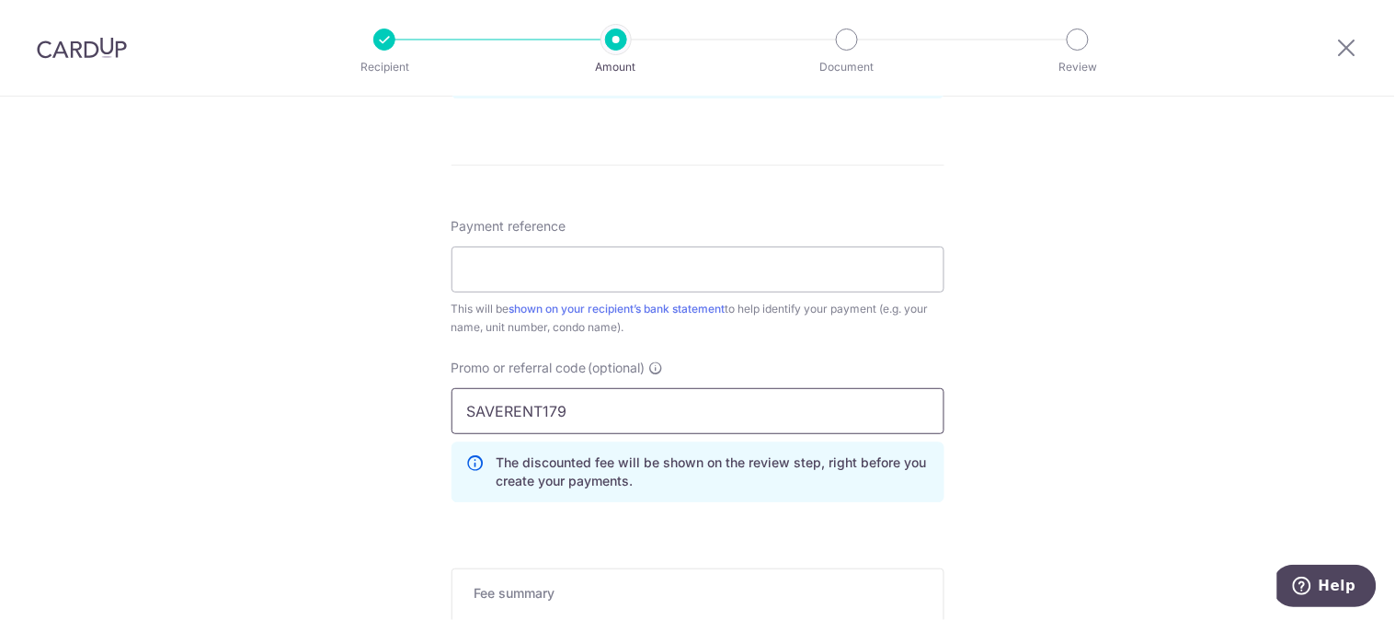
type input "SAVERENT179"
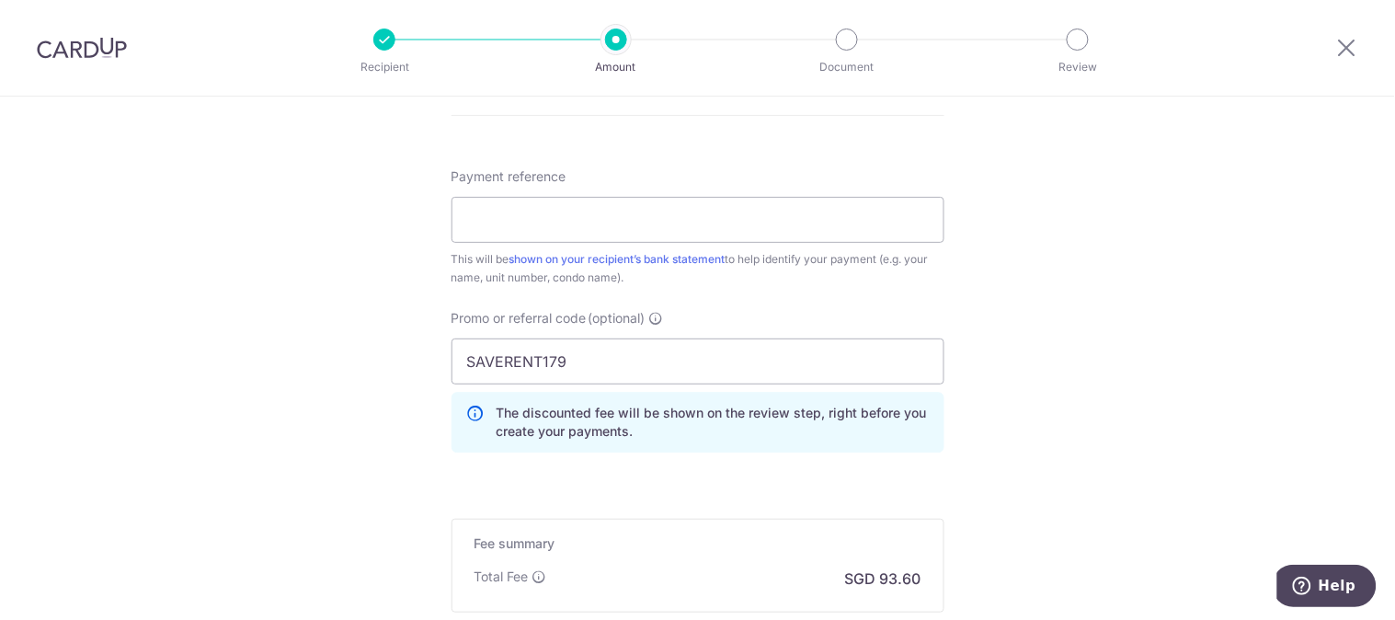
scroll to position [1069, 0]
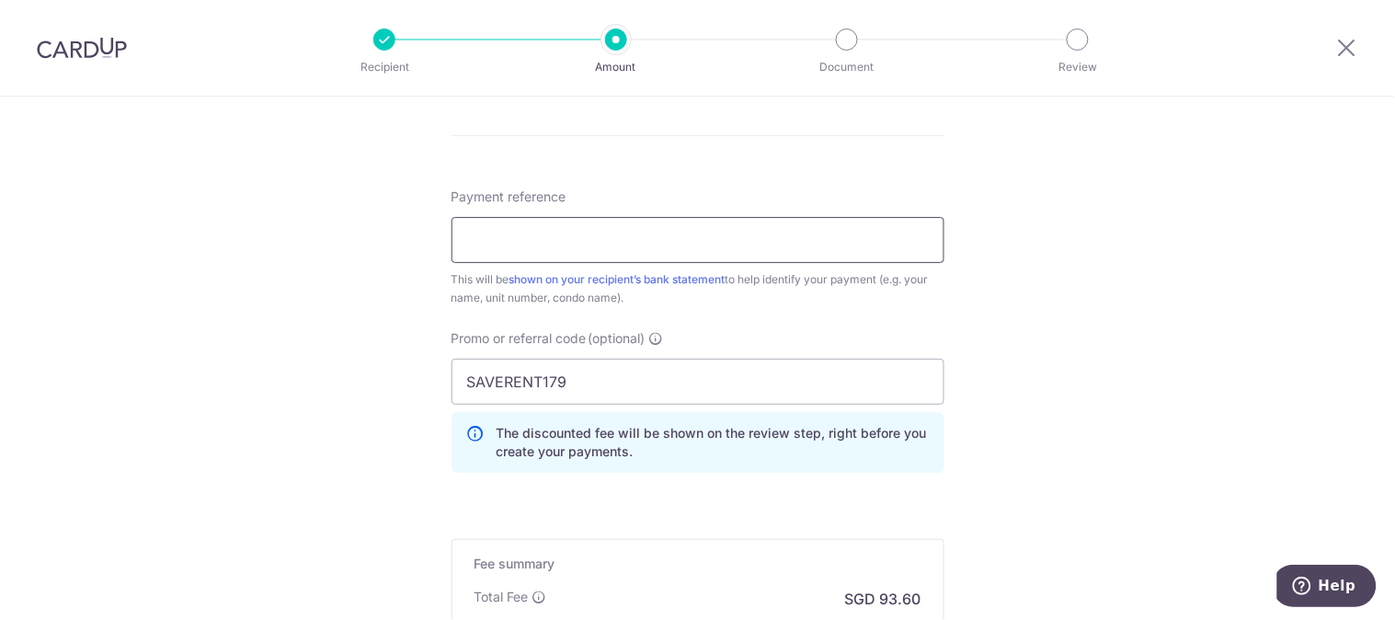
click at [495, 236] on input "Payment reference" at bounding box center [698, 240] width 493 height 46
click at [525, 234] on input "Rental for 258C Compassvale Rd 03-5" at bounding box center [698, 240] width 493 height 46
click at [536, 234] on input "Rental for 258C Compassvale Rd 03-5" at bounding box center [698, 240] width 493 height 46
click at [709, 237] on input "Rental 258C Compassvale Rd 03-5" at bounding box center [698, 240] width 493 height 46
type input "Rental [STREET_ADDRESS]"
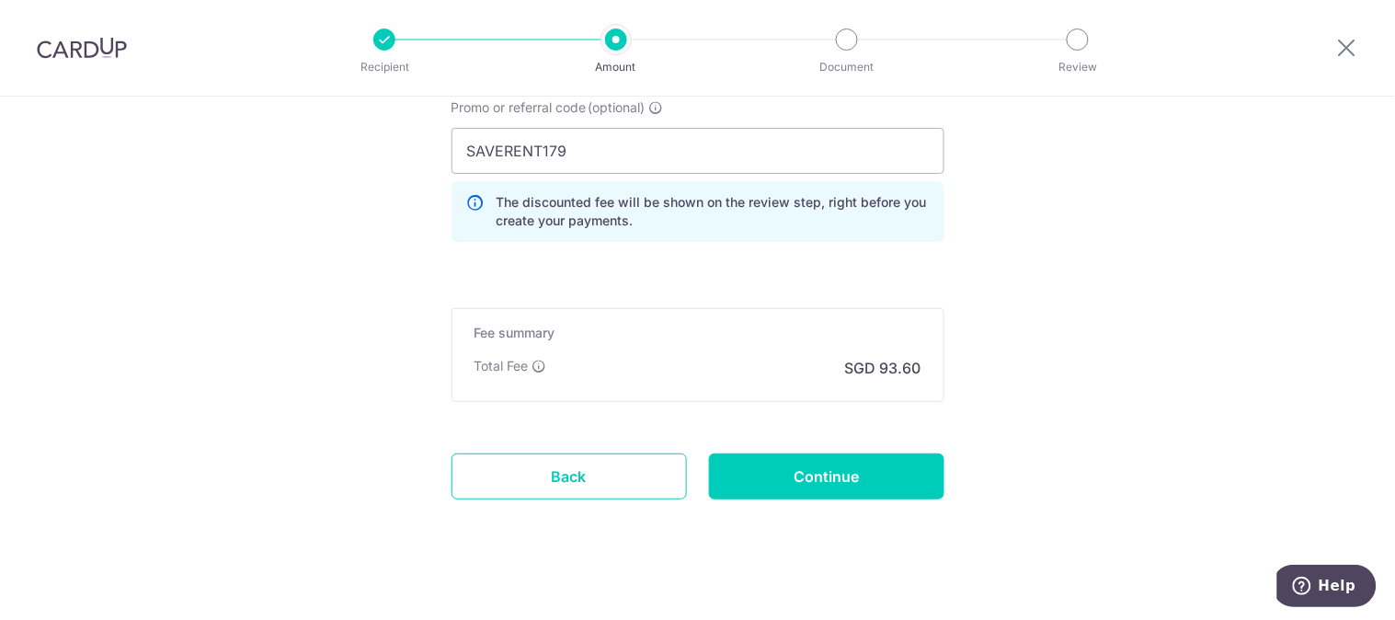
scroll to position [1317, 0]
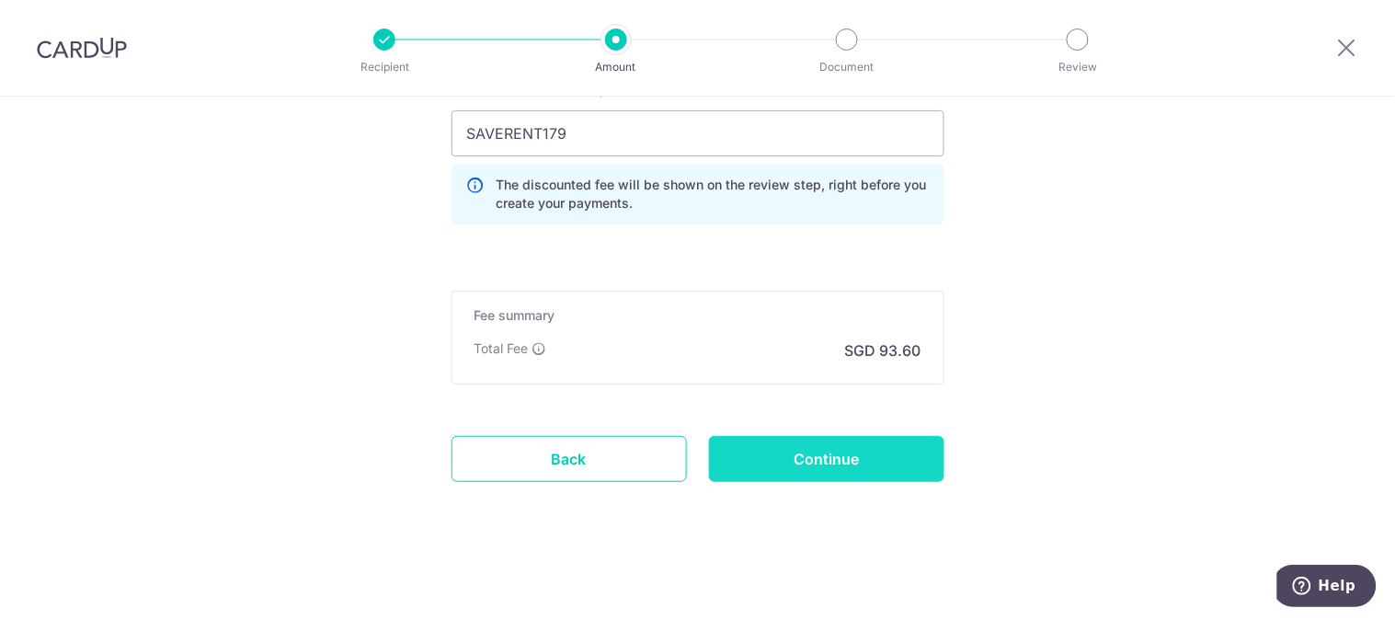
click at [815, 437] on input "Continue" at bounding box center [826, 459] width 235 height 46
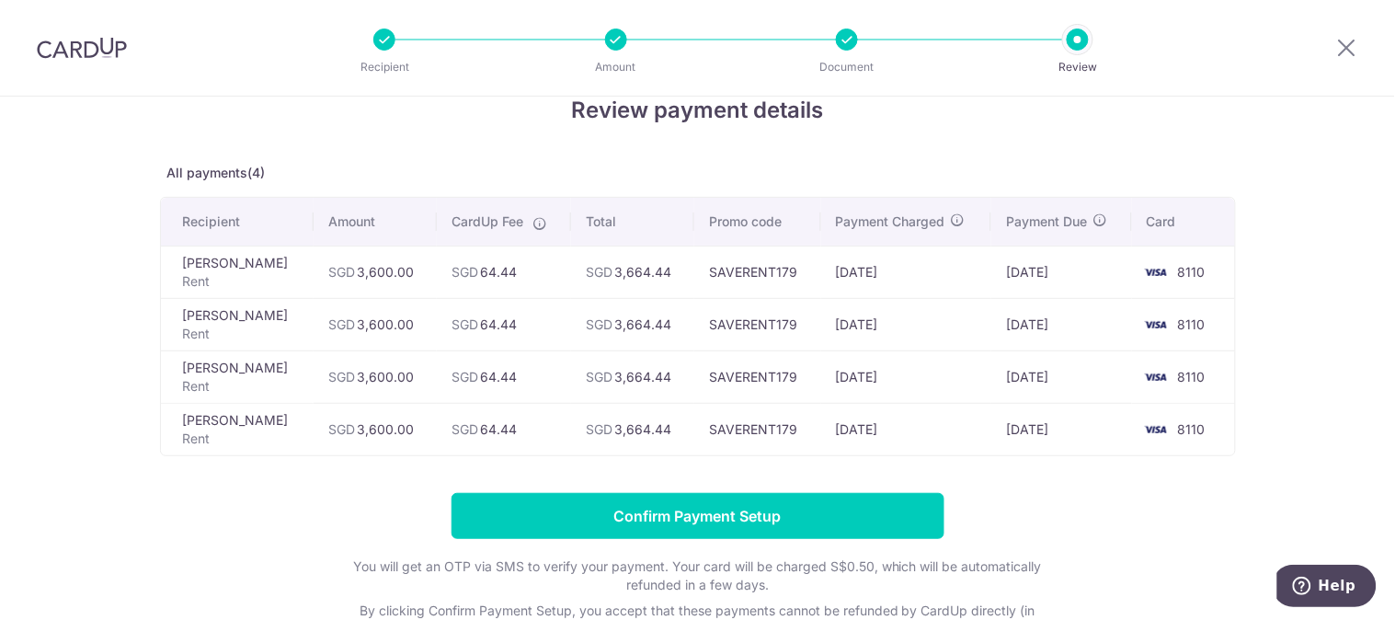
scroll to position [35, 0]
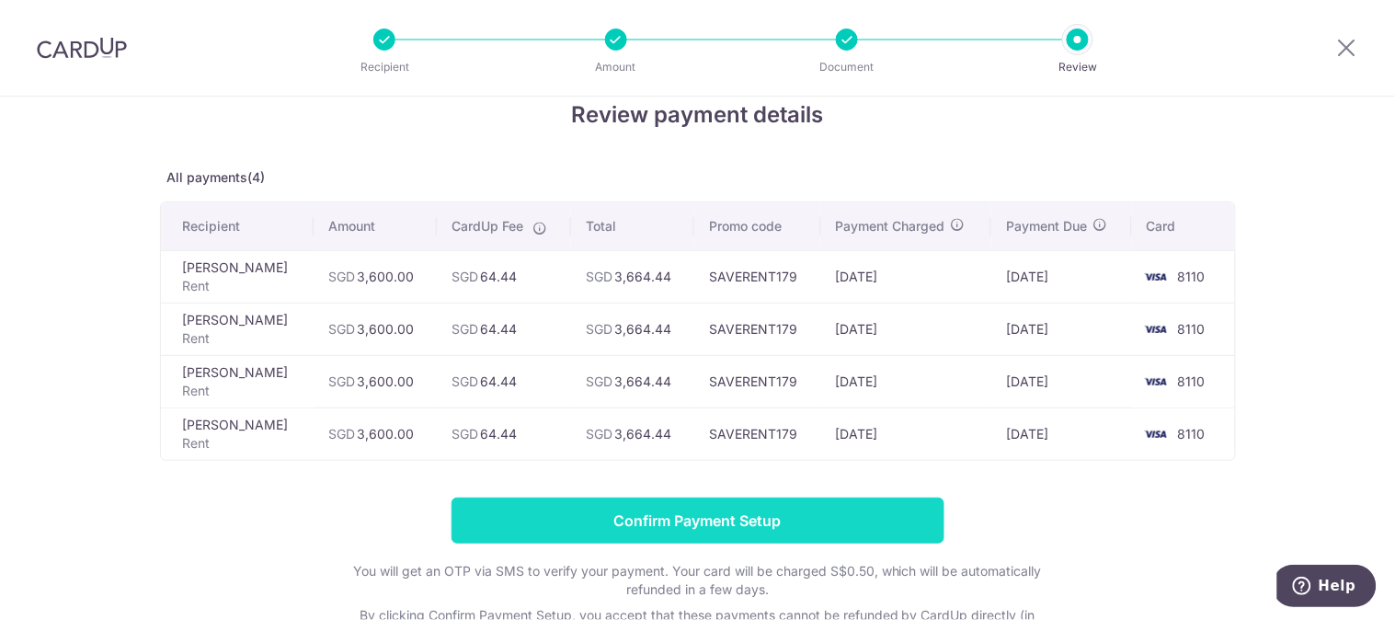
click at [715, 513] on input "Confirm Payment Setup" at bounding box center [698, 520] width 493 height 46
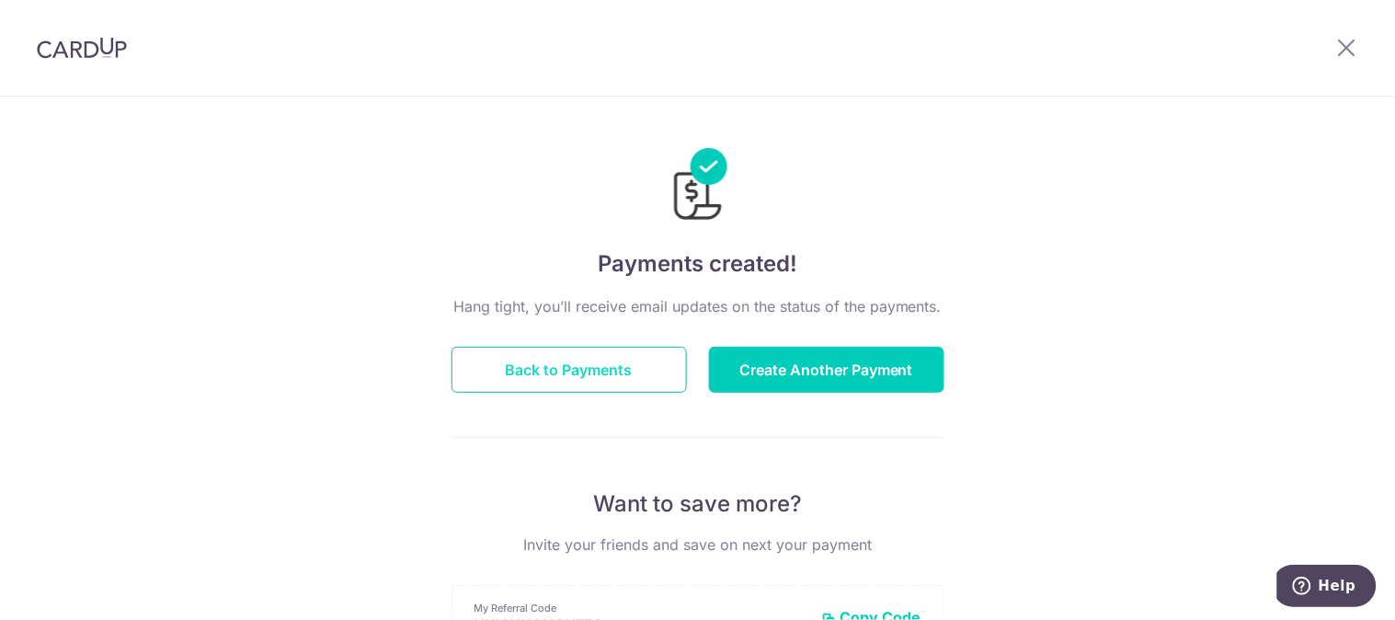
click at [565, 381] on button "Back to Payments" at bounding box center [569, 370] width 235 height 46
